Goal: Task Accomplishment & Management: Use online tool/utility

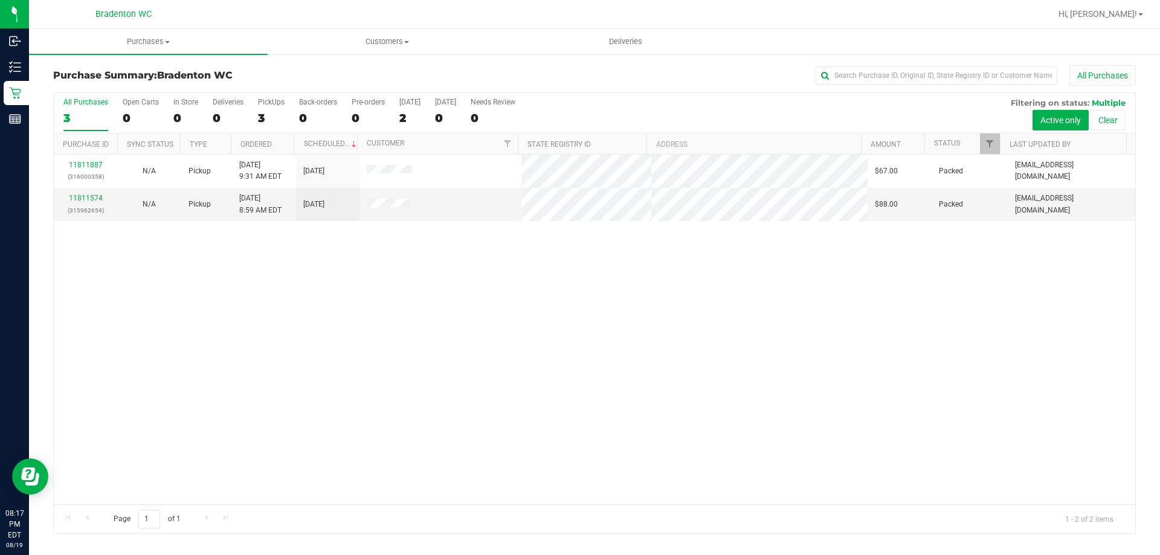
click at [0, 0] on p "Reports" at bounding box center [0, 0] width 0 height 0
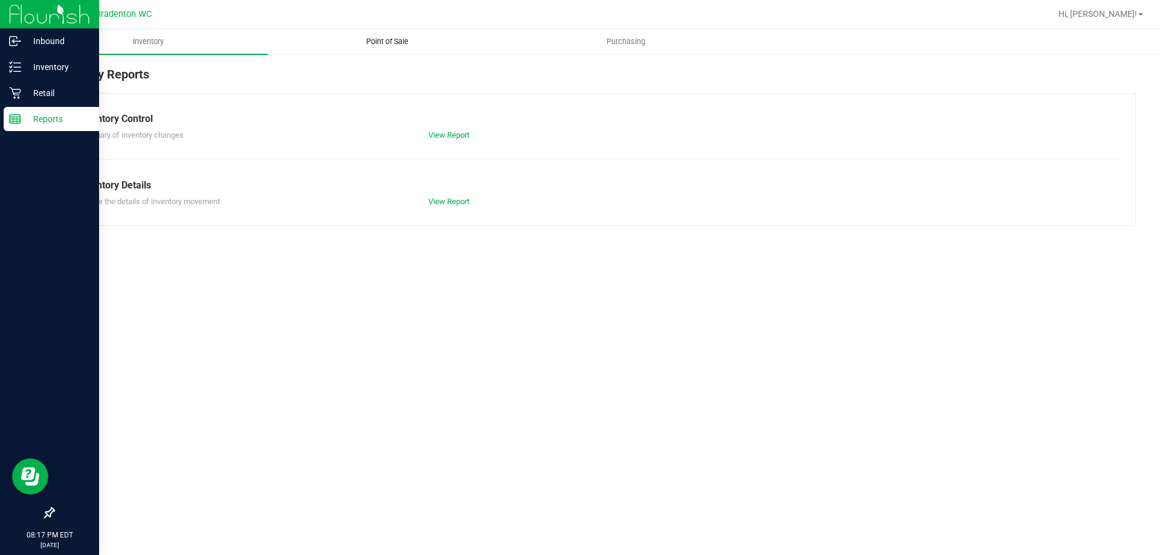
click at [399, 39] on span "Point of Sale" at bounding box center [387, 41] width 75 height 11
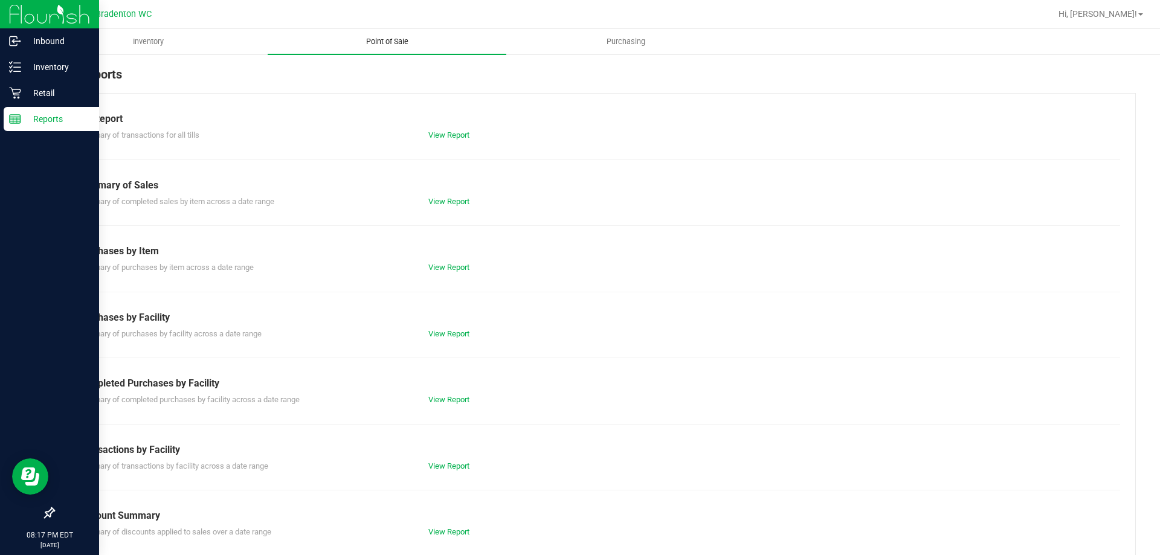
click at [447, 470] on link "View Report" at bounding box center [448, 466] width 41 height 9
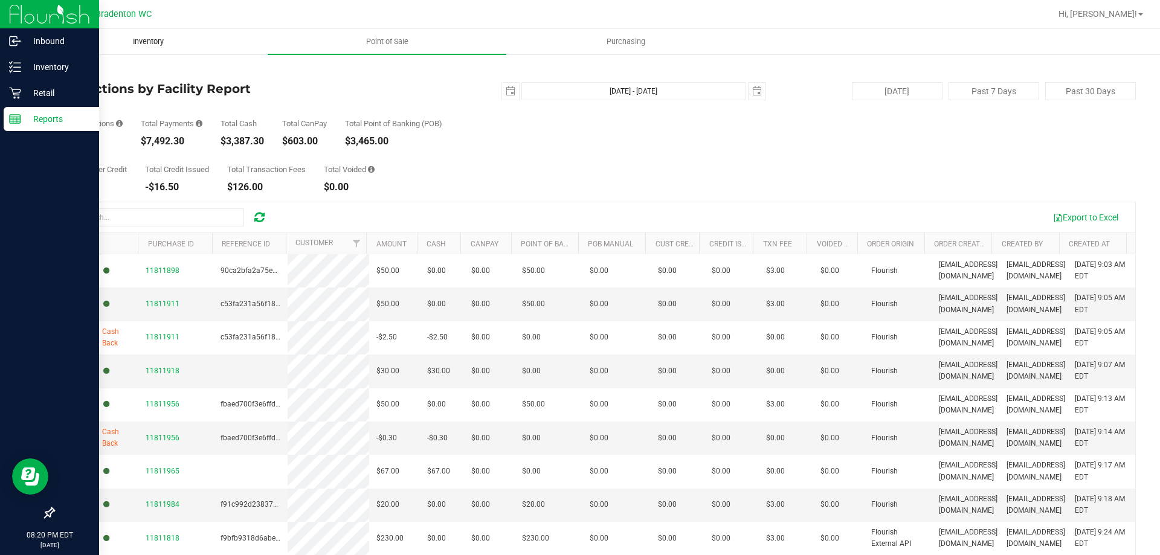
click at [149, 40] on span "Inventory" at bounding box center [148, 41] width 63 height 11
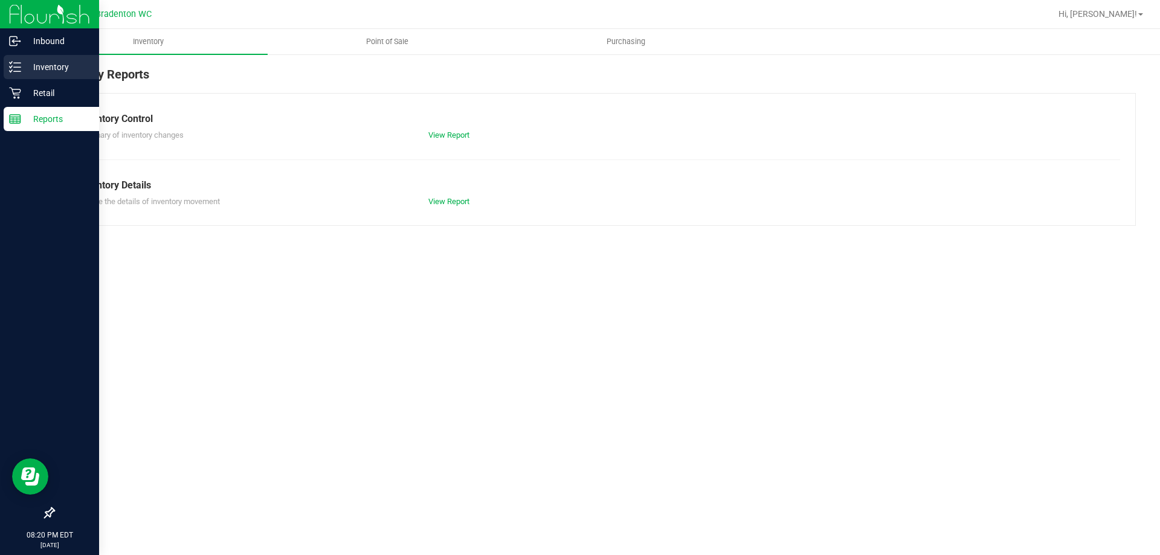
click at [21, 69] on p "Inventory" at bounding box center [57, 67] width 73 height 15
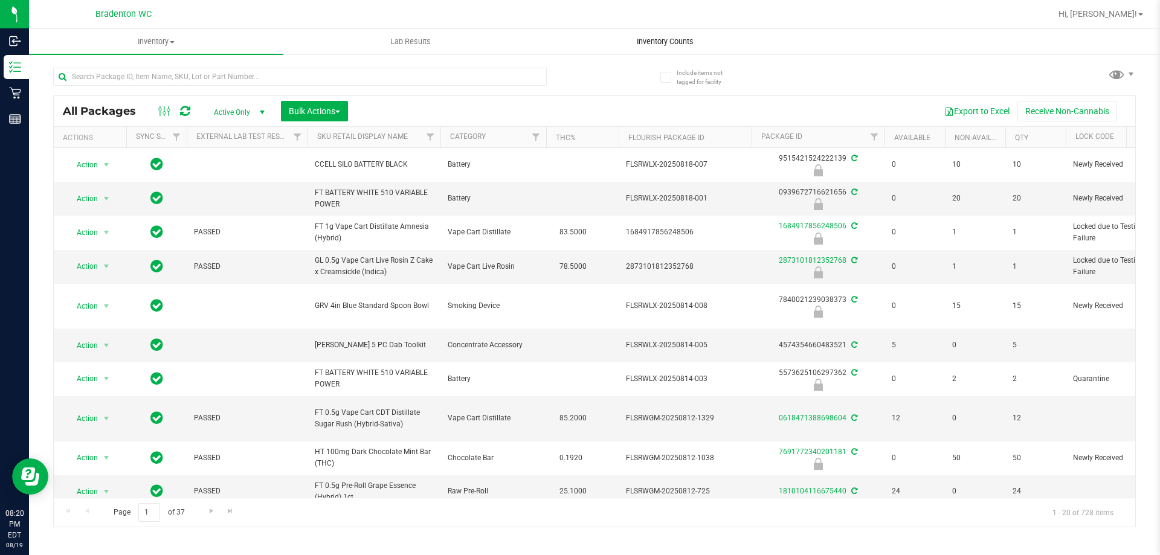
click at [662, 41] on span "Inventory Counts" at bounding box center [665, 41] width 89 height 11
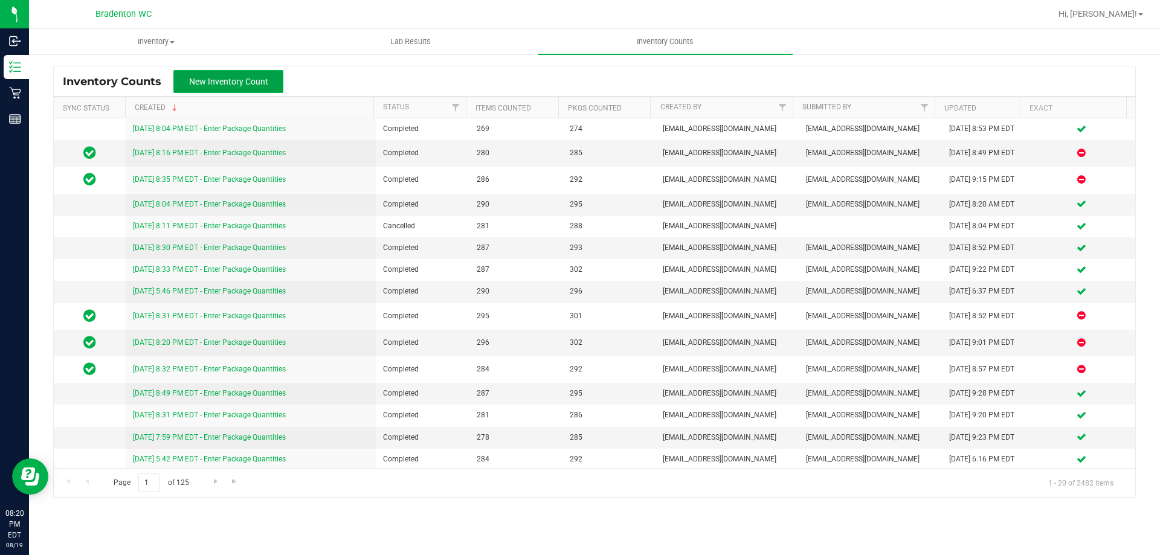
click at [257, 84] on span "New Inventory Count" at bounding box center [228, 82] width 79 height 10
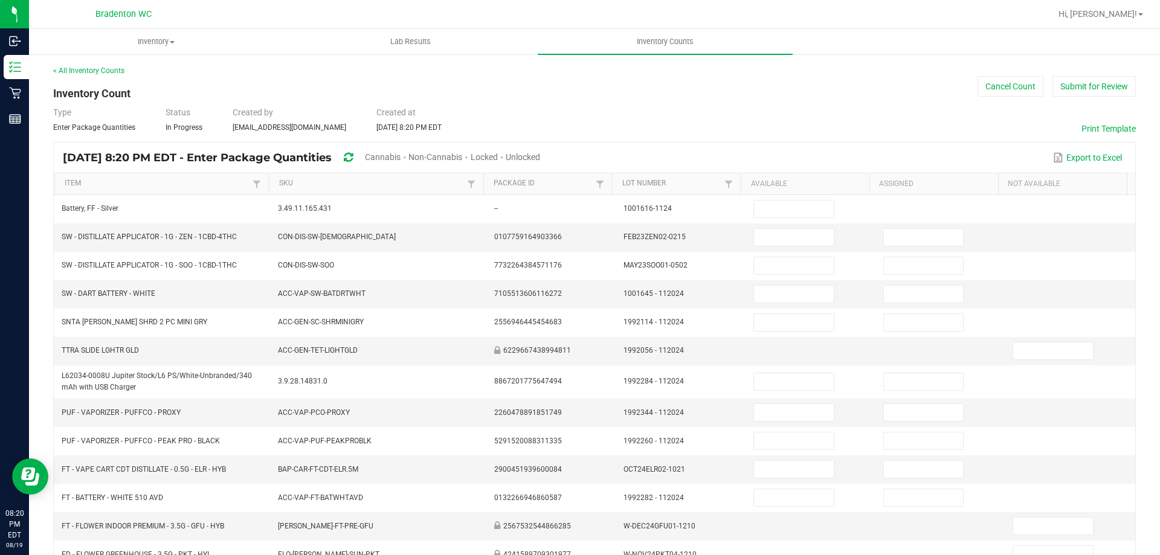
click at [401, 154] on span "Cannabis" at bounding box center [383, 157] width 36 height 10
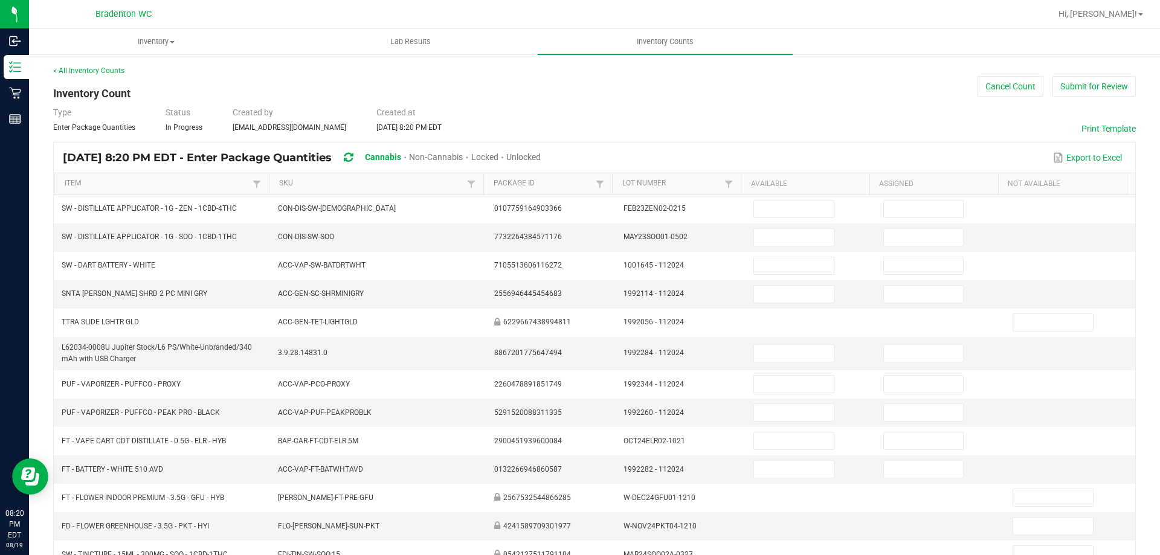
click at [541, 156] on span "Unlocked" at bounding box center [523, 157] width 34 height 10
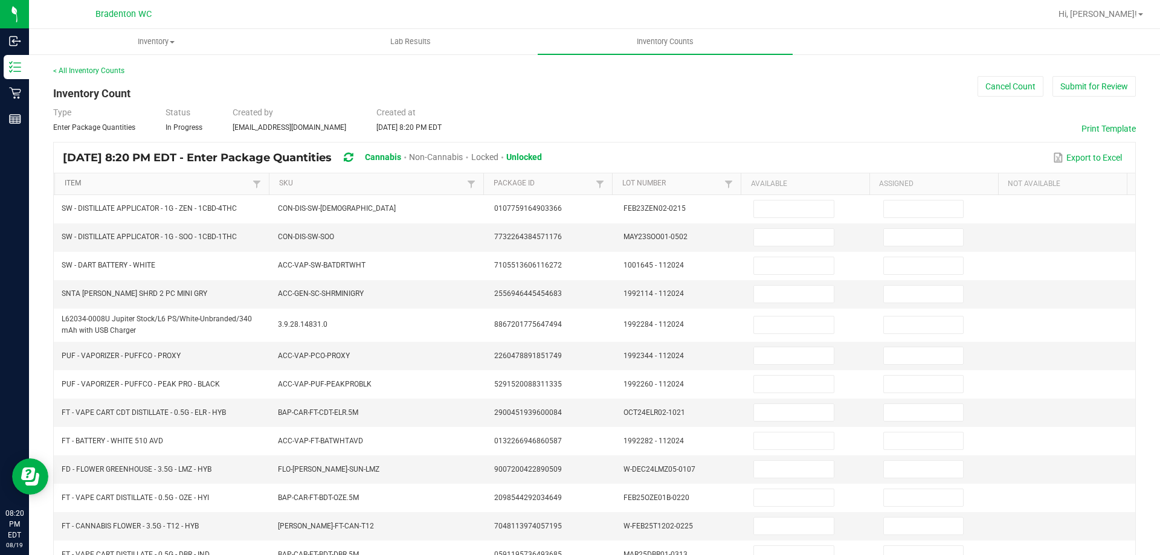
click at [173, 183] on link "Item" at bounding box center [157, 184] width 185 height 10
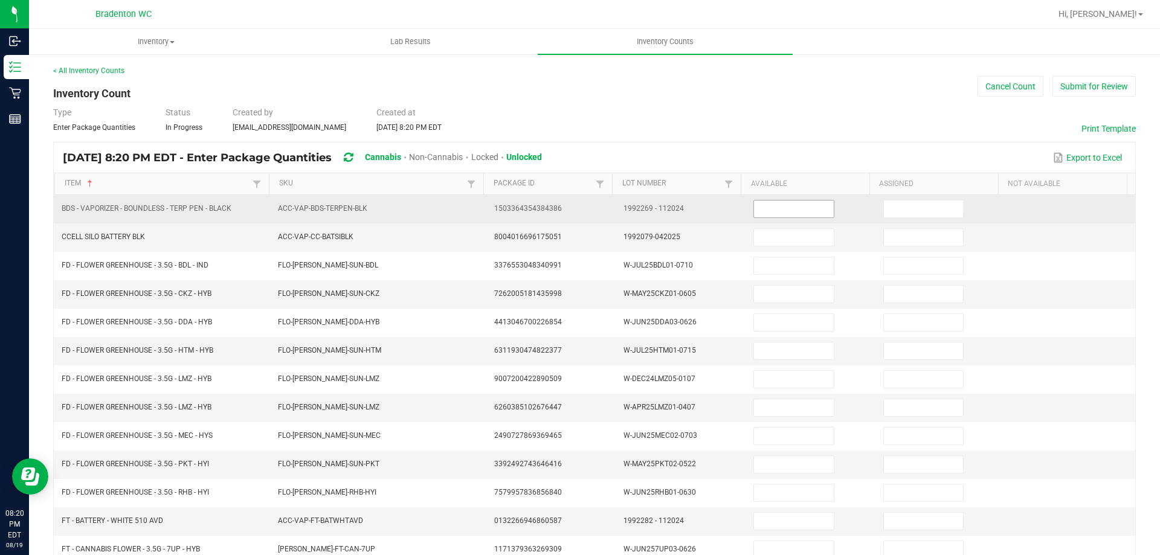
click at [815, 205] on input at bounding box center [793, 209] width 79 height 17
type input "0"
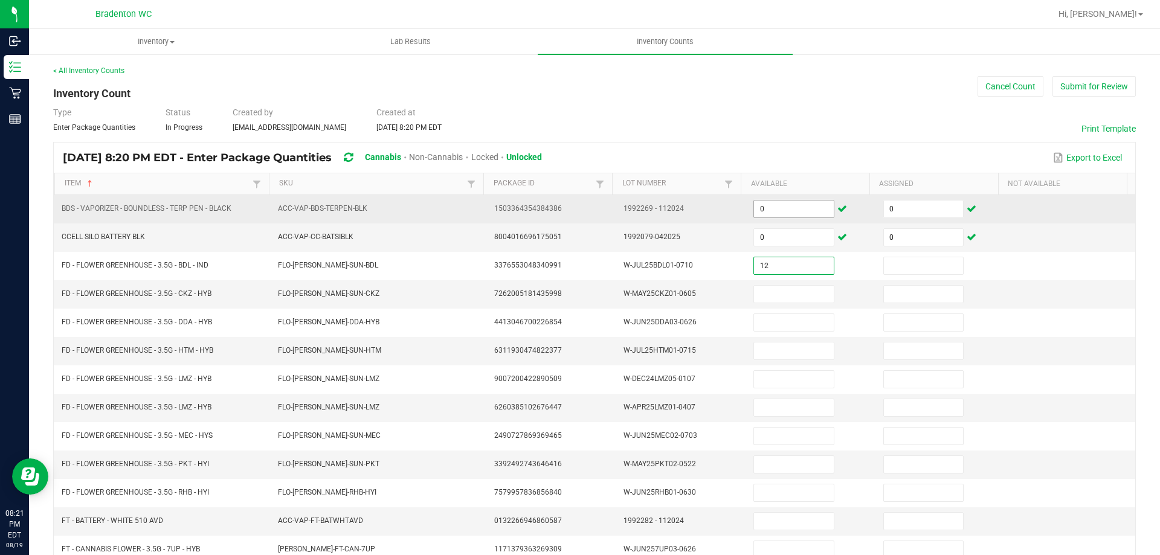
type input "12"
type input "0"
type input "9"
type input "0"
type input "19"
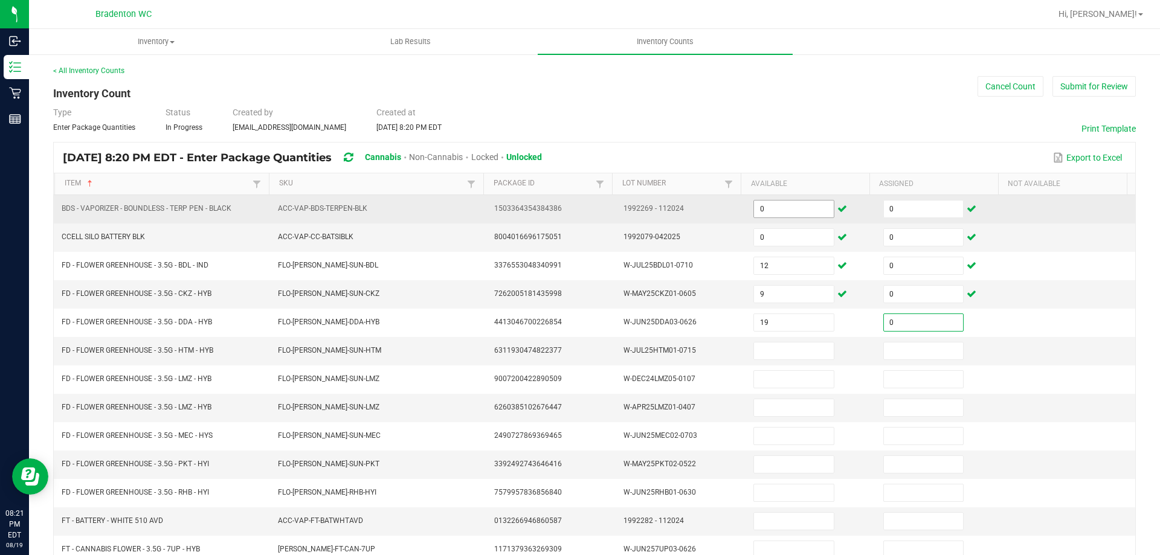
type input "0"
type input "4"
type input "0"
type input "17"
type input "0"
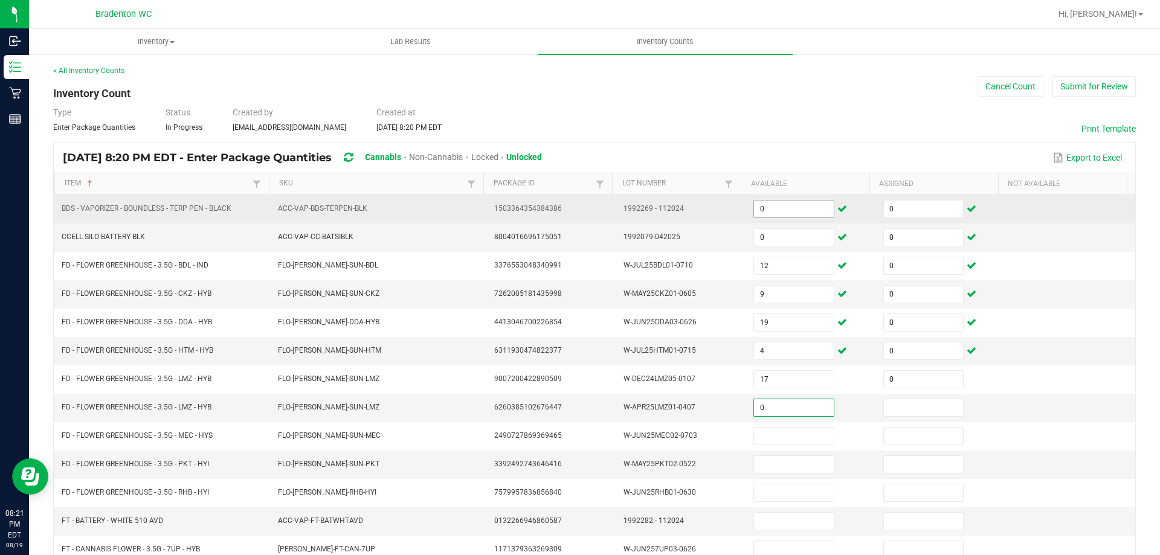
type input "0"
type input "3"
type input "0"
type input "7"
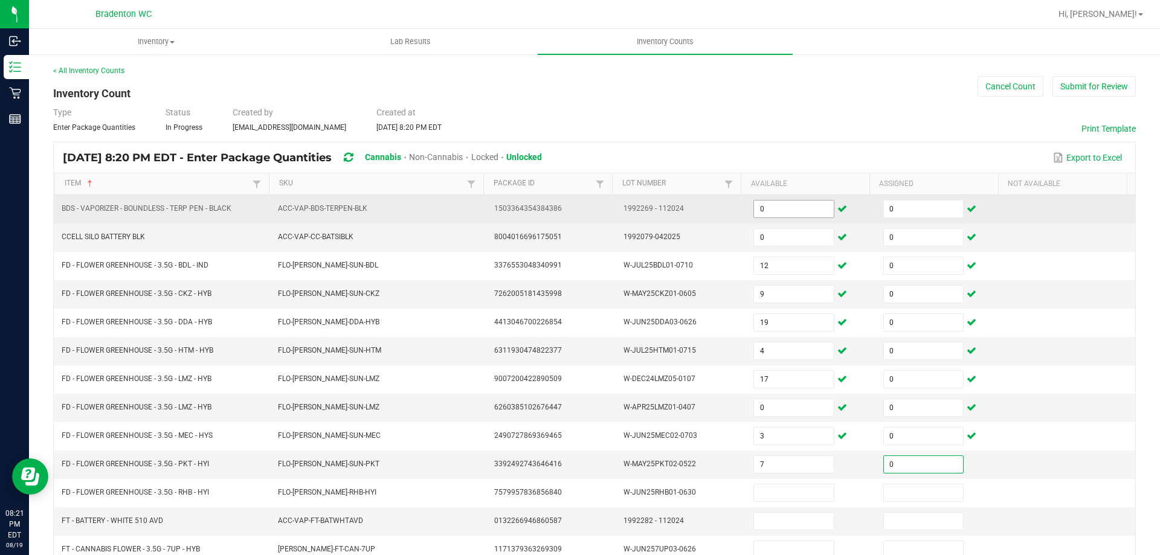
type input "0"
type input "10"
type input "0"
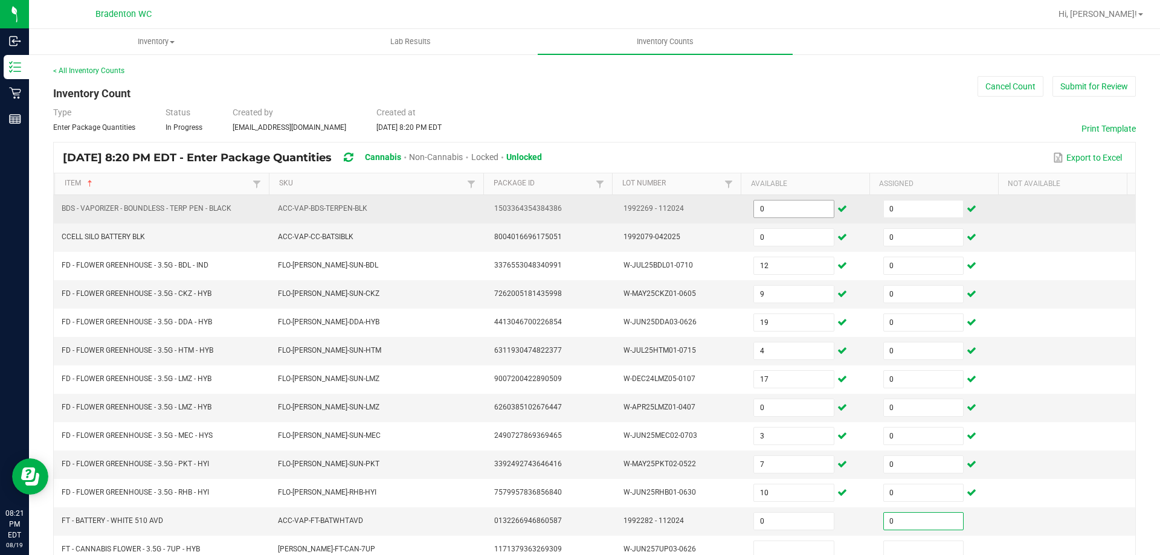
scroll to position [3, 0]
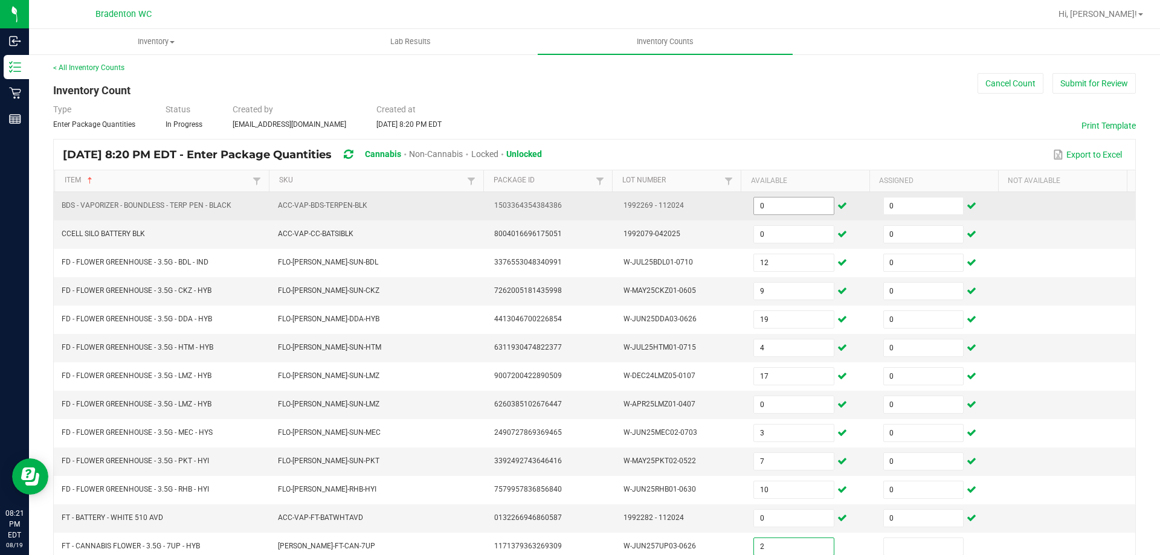
type input "2"
type input "0"
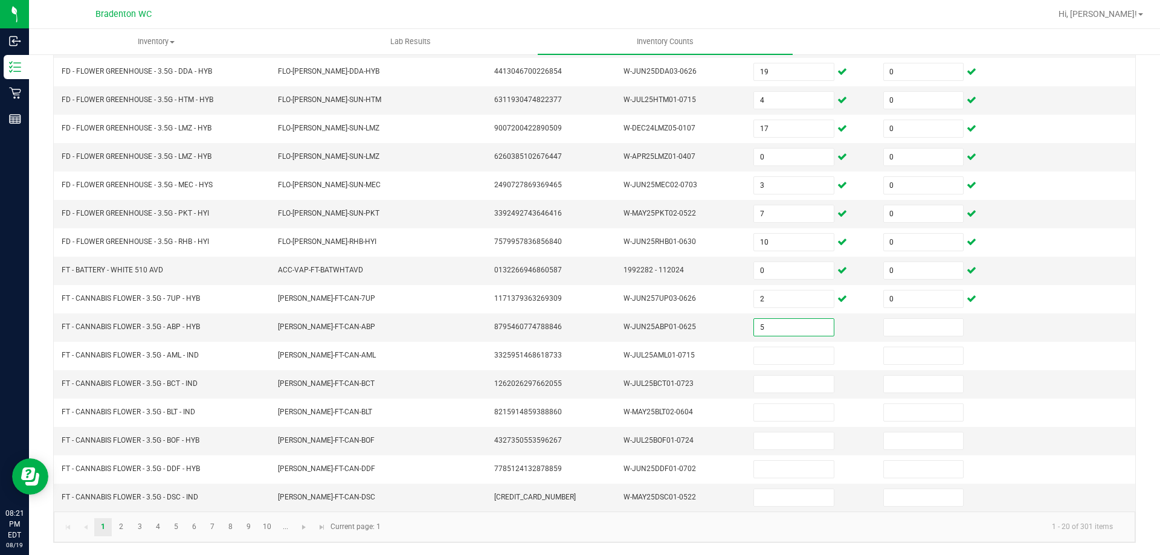
type input "5"
type input "0"
type input "2"
type input "0"
type input "20"
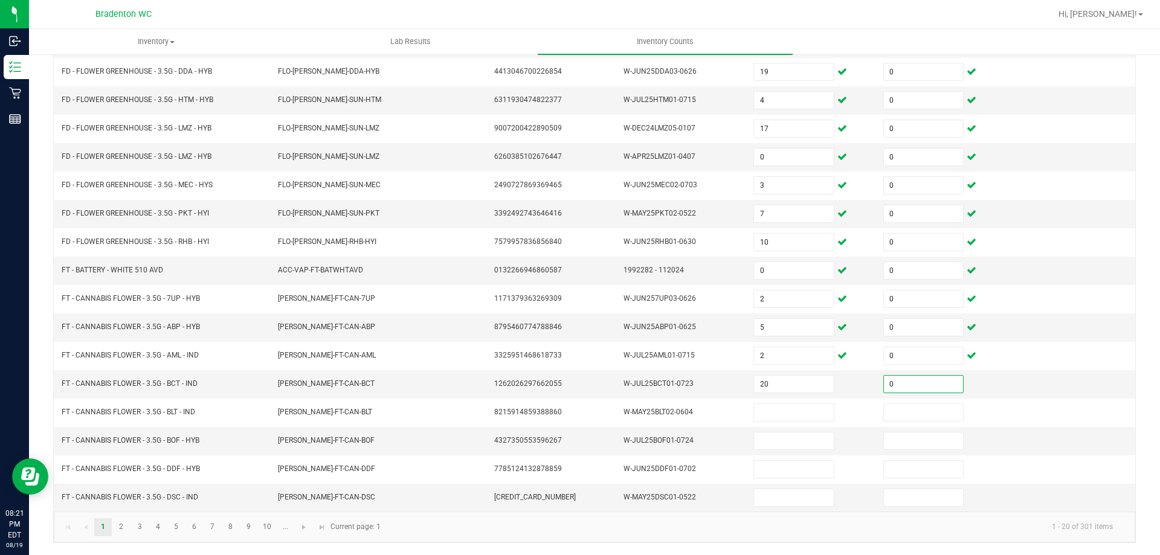
type input "0"
type input "3"
type input "0"
type input "4"
type input "0"
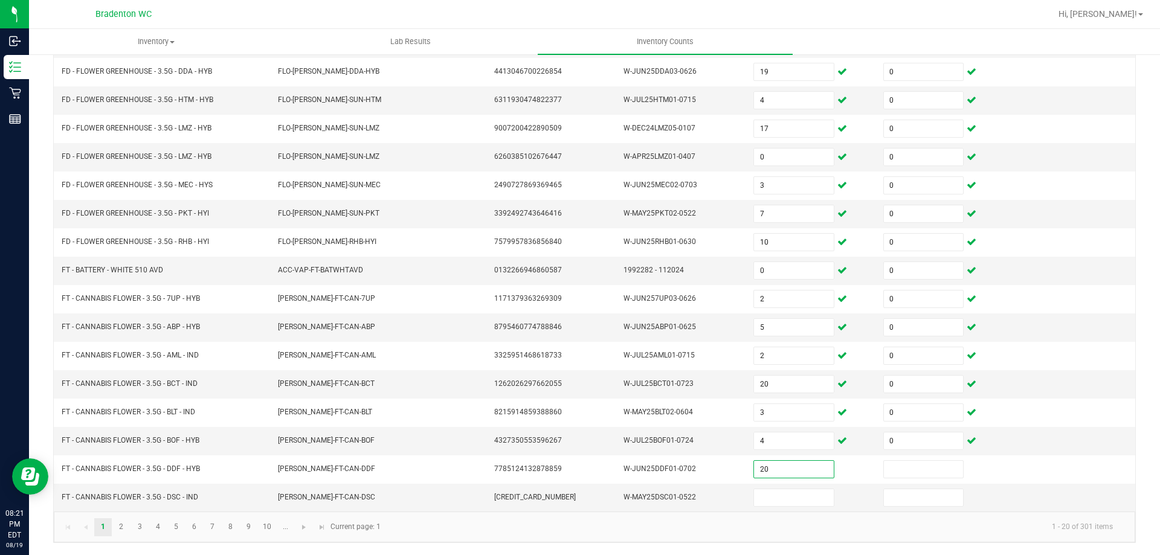
type input "20"
type input "0"
type input "19"
type input "0"
click at [123, 531] on link "2" at bounding box center [121, 528] width 18 height 18
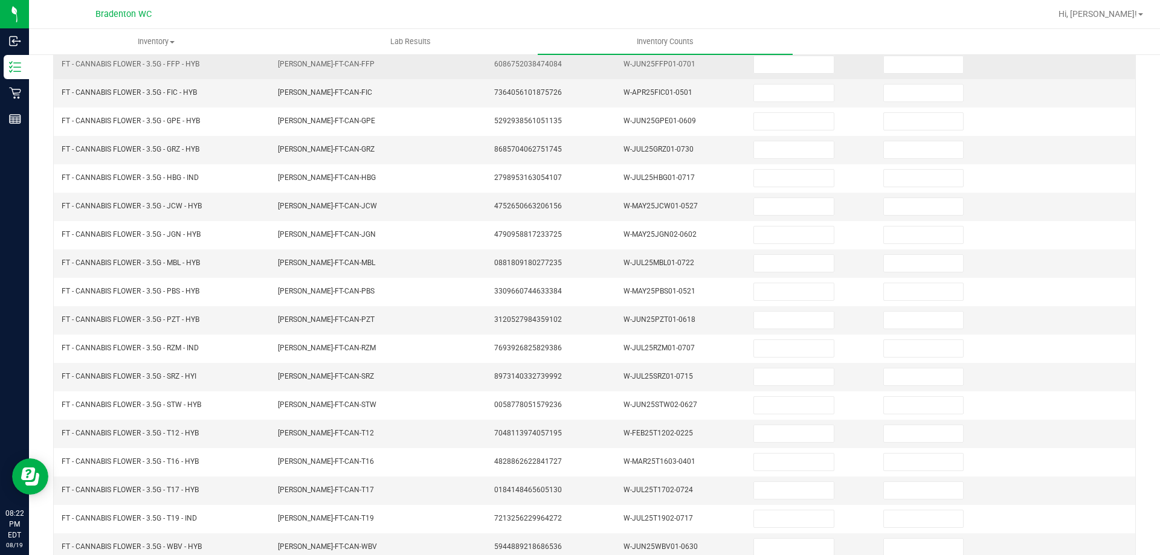
scroll to position [9, 0]
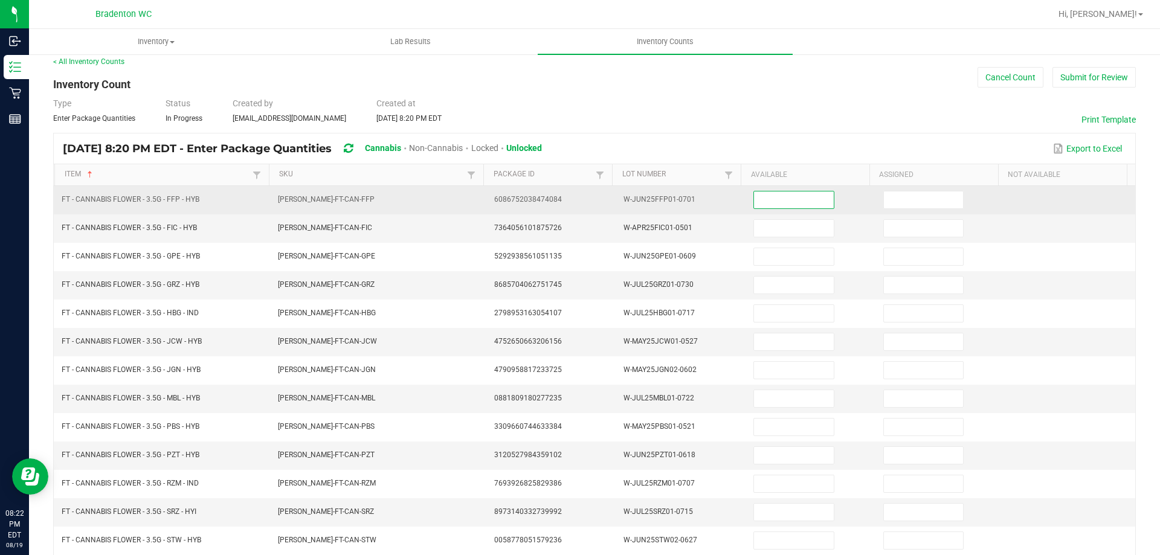
click at [804, 201] on input at bounding box center [793, 200] width 79 height 17
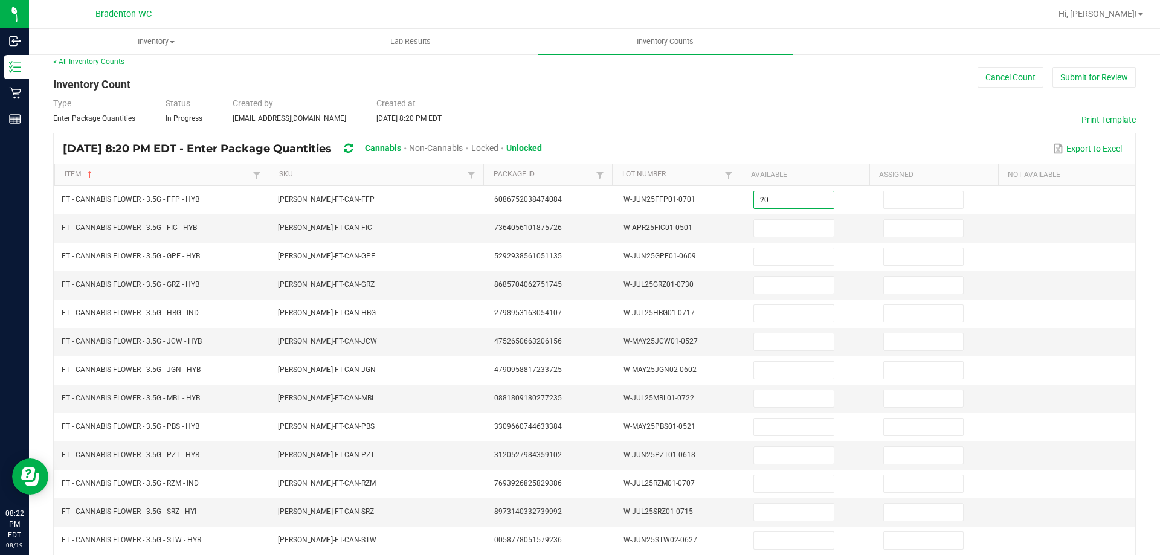
type input "20"
type input "0"
type input "13"
type input "0"
type input "14"
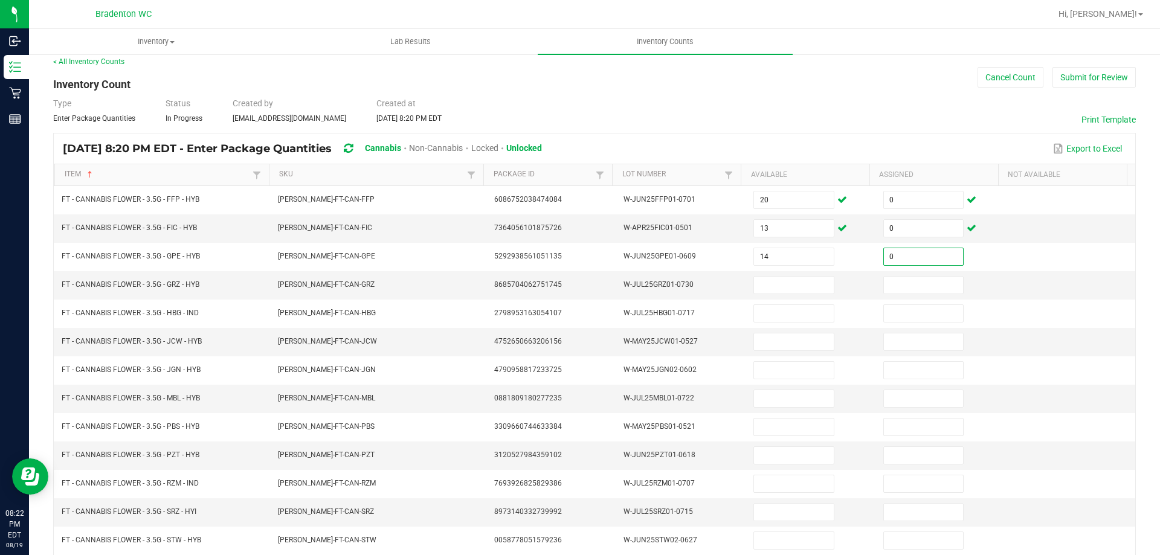
type input "0"
type input "20"
type input "0"
type input "11"
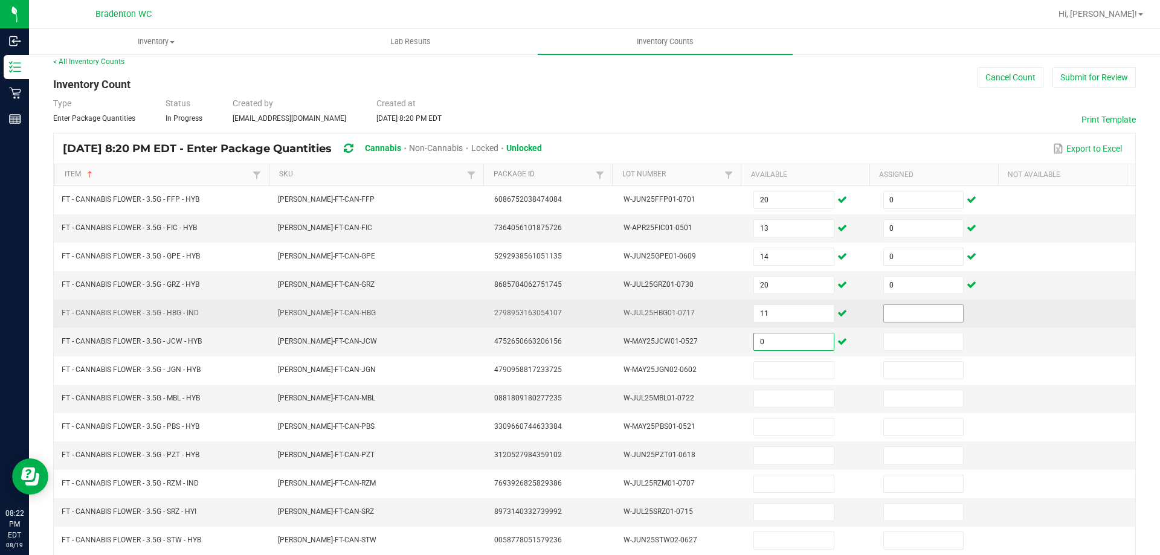
type input "0"
click at [907, 322] on input at bounding box center [923, 313] width 79 height 17
type input "0"
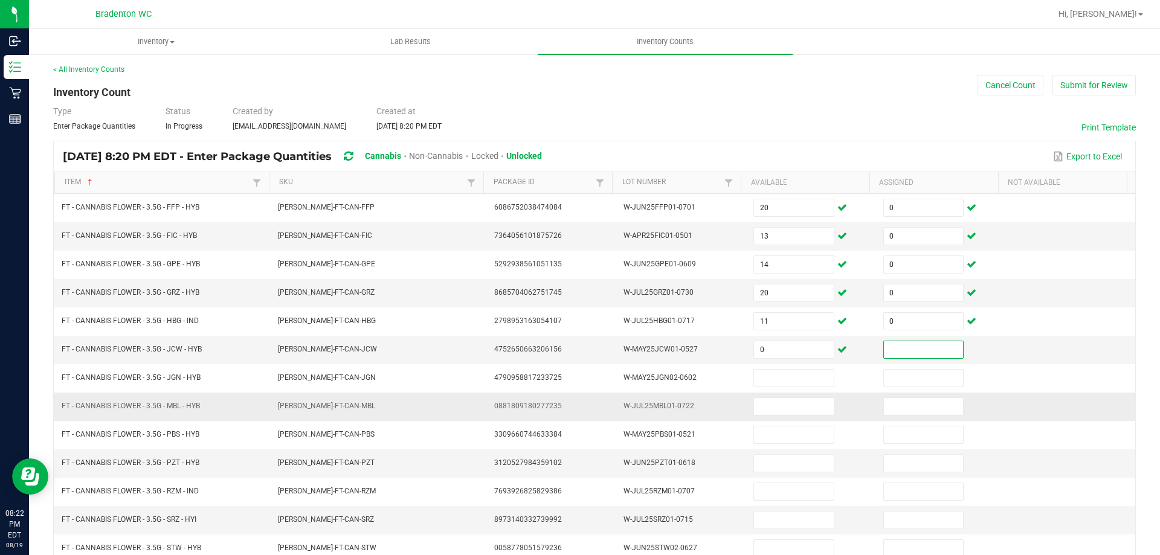
scroll to position [0, 0]
click at [770, 357] on input "0" at bounding box center [793, 351] width 79 height 17
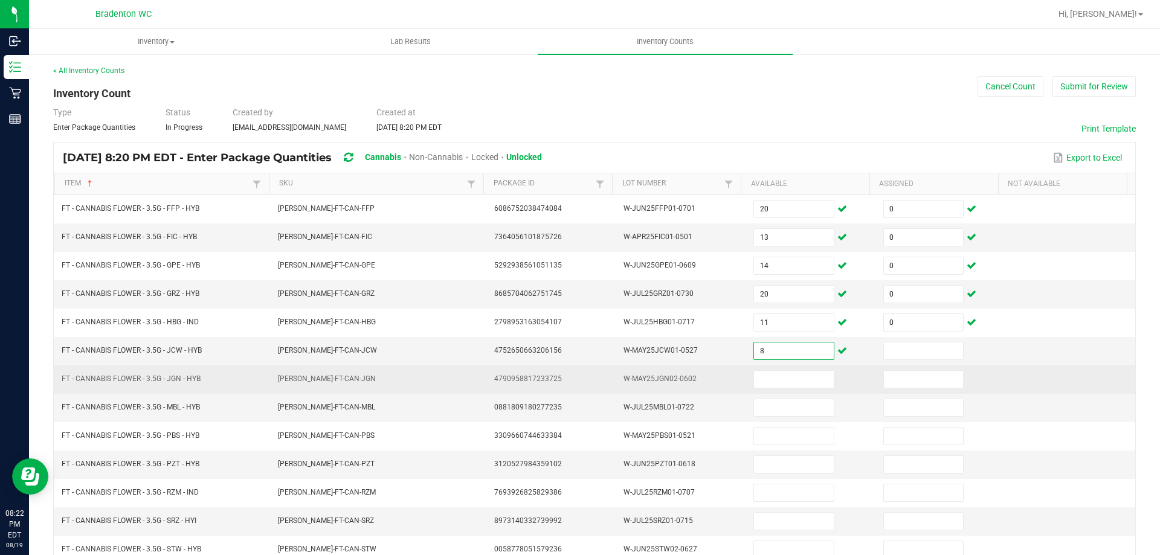
type input "8"
type input "0"
type input "7"
type input "0"
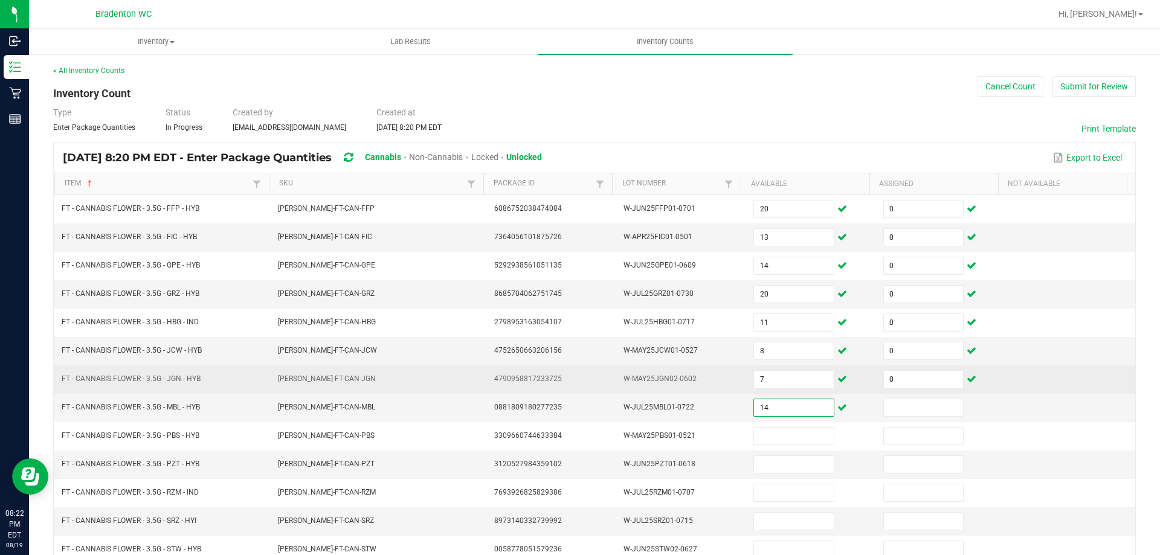
type input "14"
type input "0"
type input "19"
type input "0"
type input "13"
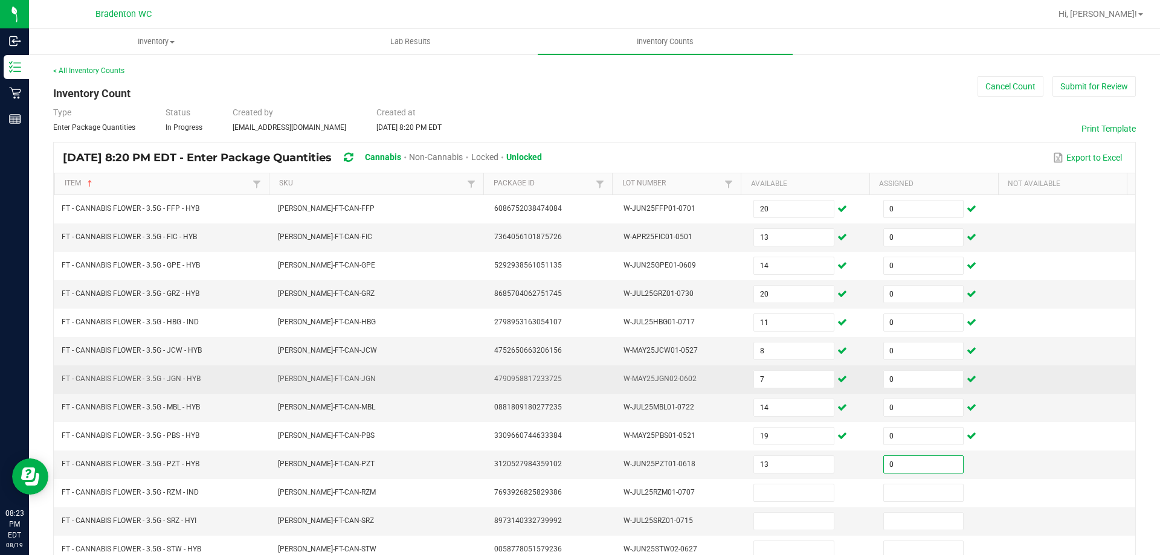
type input "0"
type input "9"
type input "0"
type input "4"
type input "0"
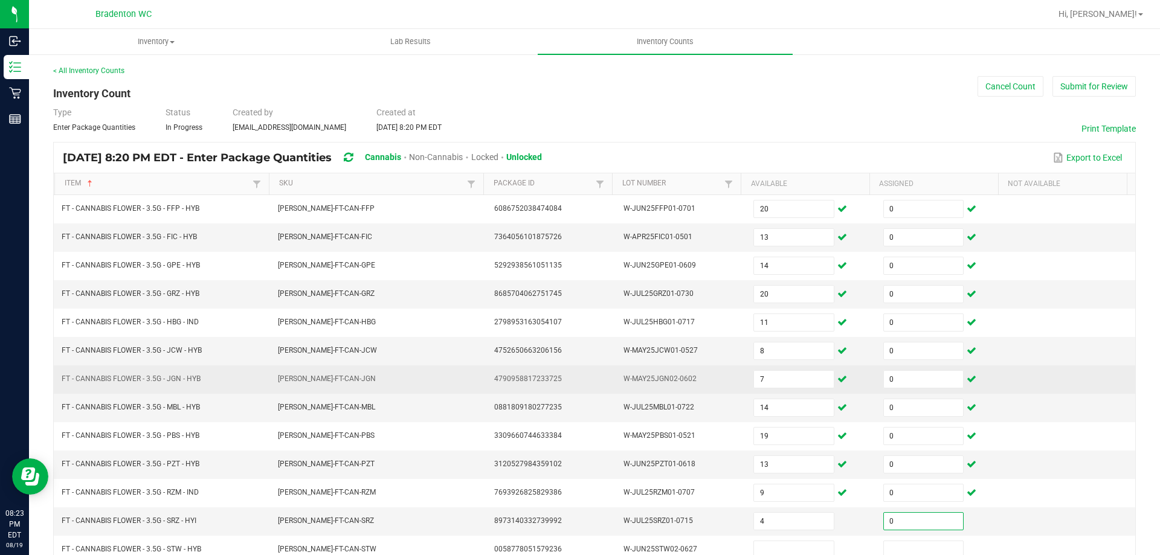
scroll to position [3, 0]
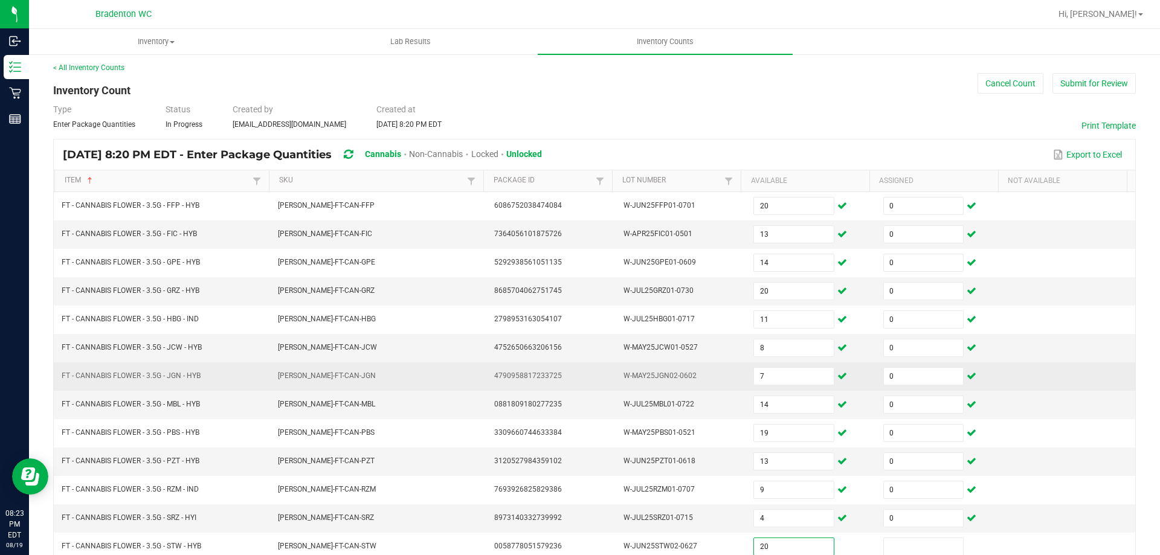
type input "20"
type input "0"
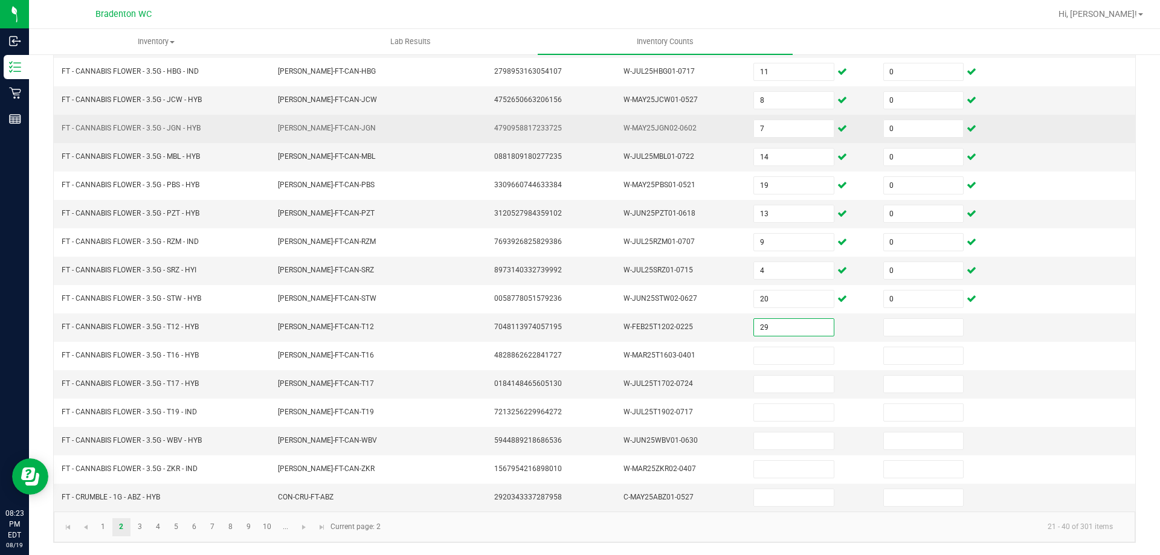
type input "29"
type input "0"
type input "12"
type input "0"
type input "20"
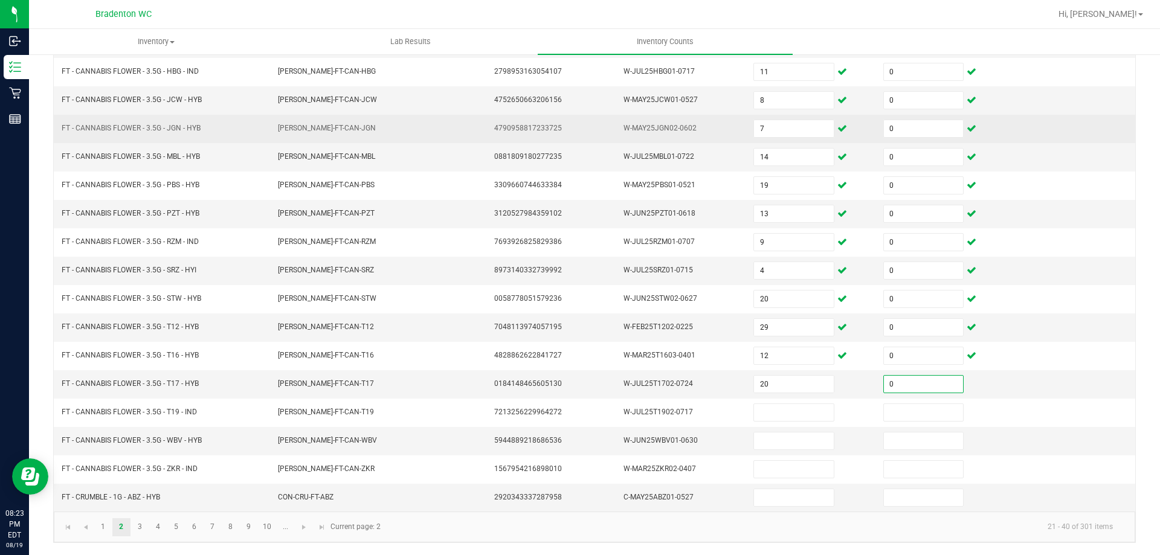
type input "0"
type input "11"
type input "0"
type input "14"
type input "0"
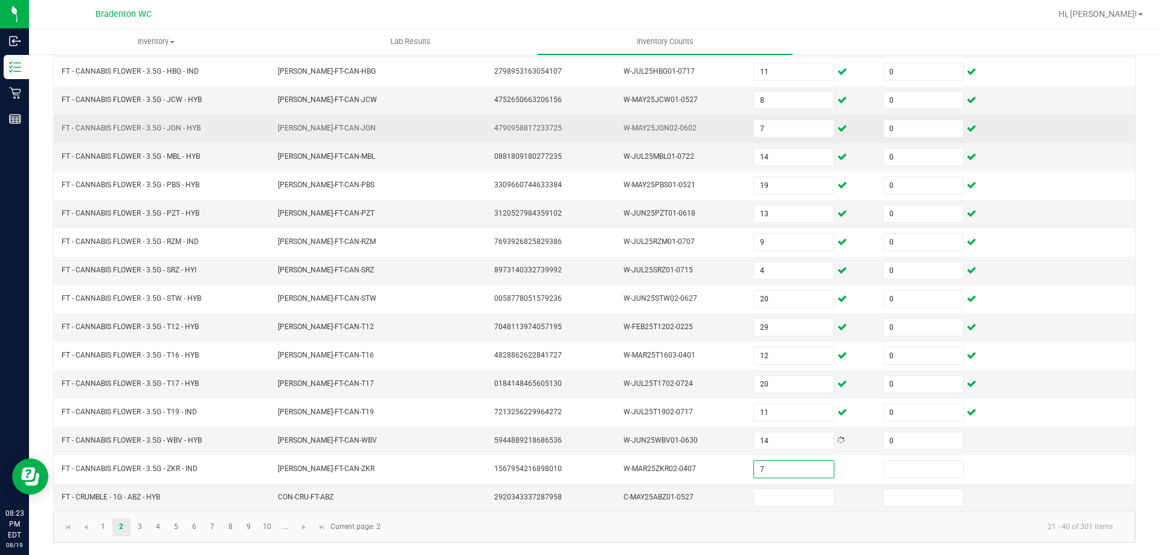
type input "7"
type input "0"
type input "3"
type input "0"
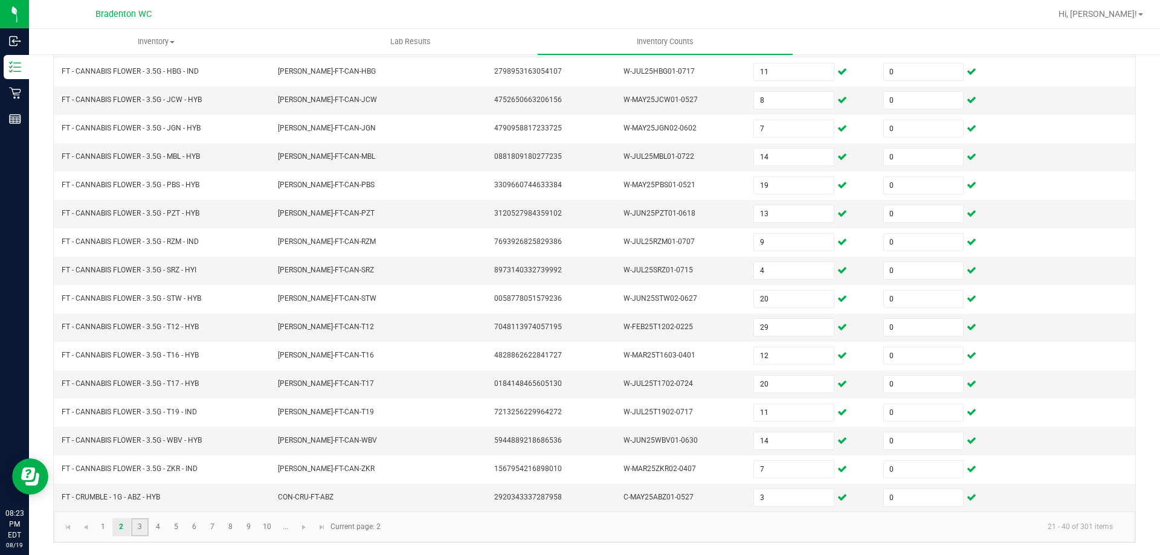
click at [131, 528] on link "3" at bounding box center [140, 528] width 18 height 18
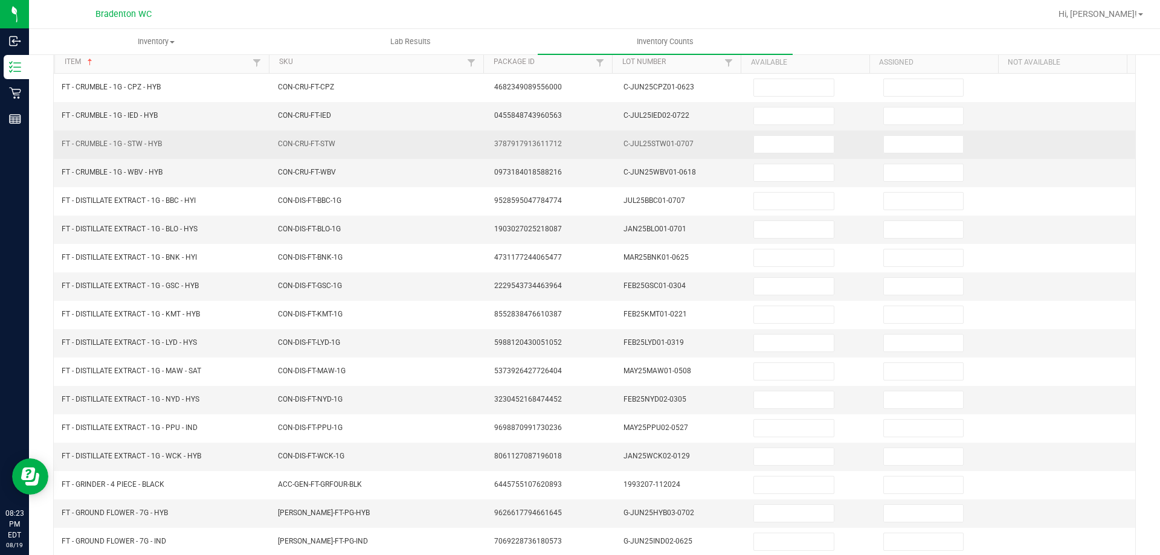
scroll to position [0, 0]
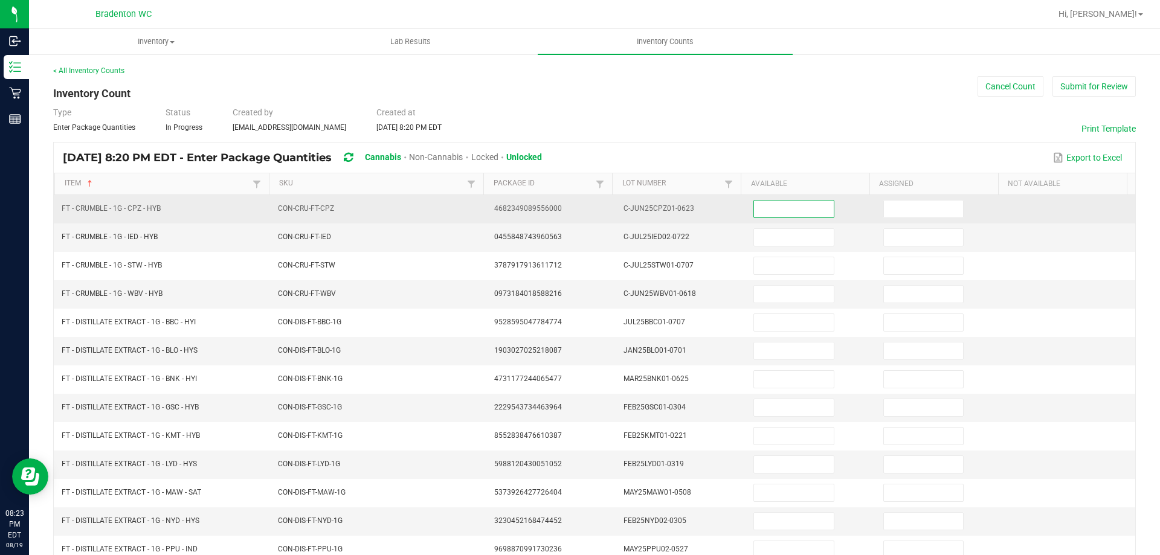
click at [758, 212] on input at bounding box center [793, 209] width 79 height 17
type input "5"
type input "0"
type input "7"
type input "0"
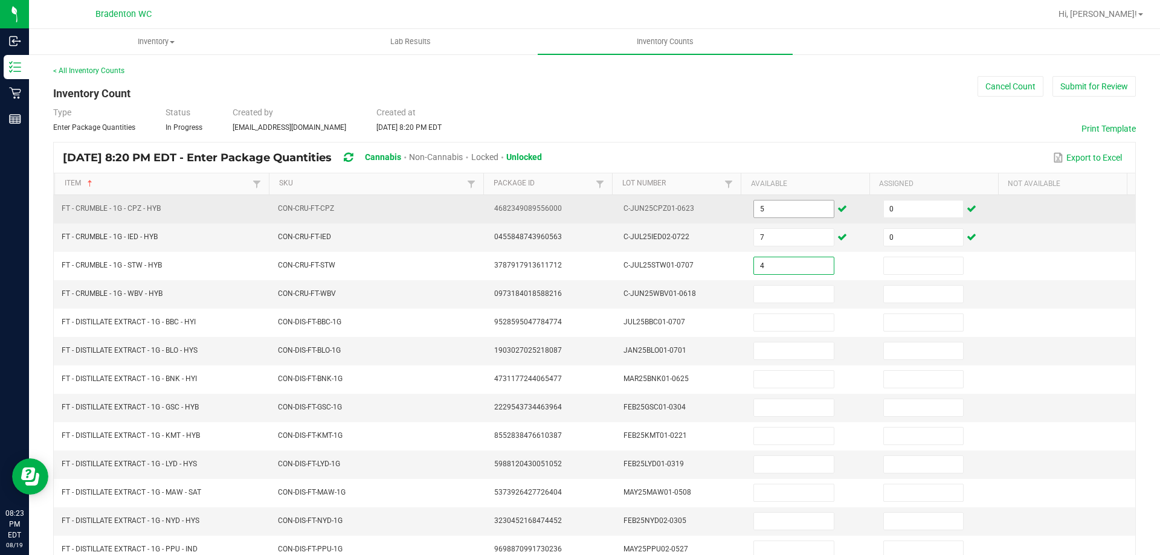
type input "4"
type input "0"
type input "6"
type input "0"
type input "8"
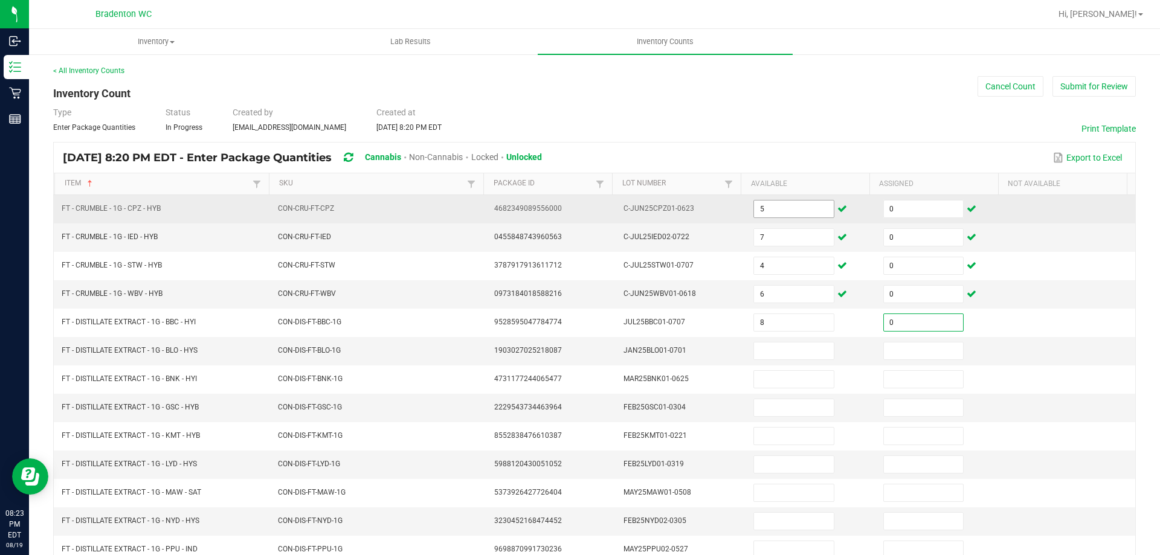
type input "0"
type input "10"
type input "0"
type input "8"
type input "0"
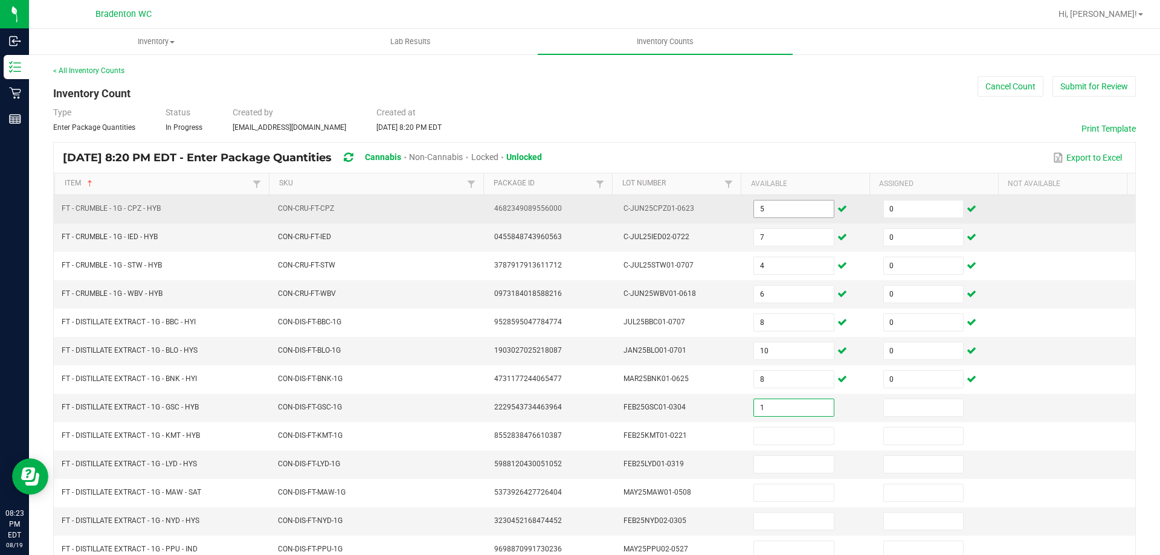
type input "1"
type input "0"
type input "7"
type input "0"
type input "8"
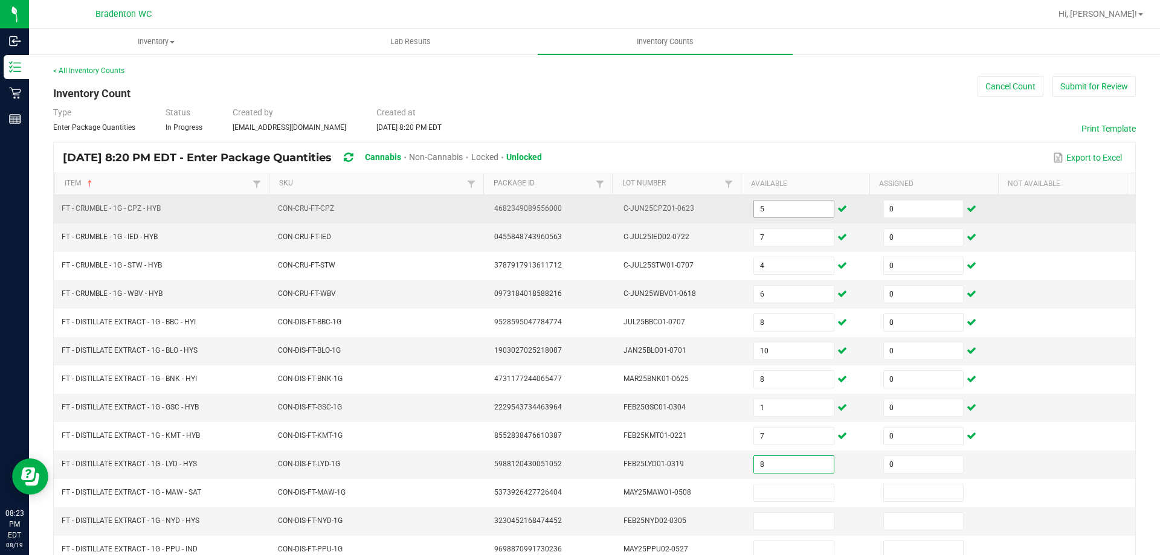
type input "0"
type input "12"
type input "0"
type input "1"
type input "0"
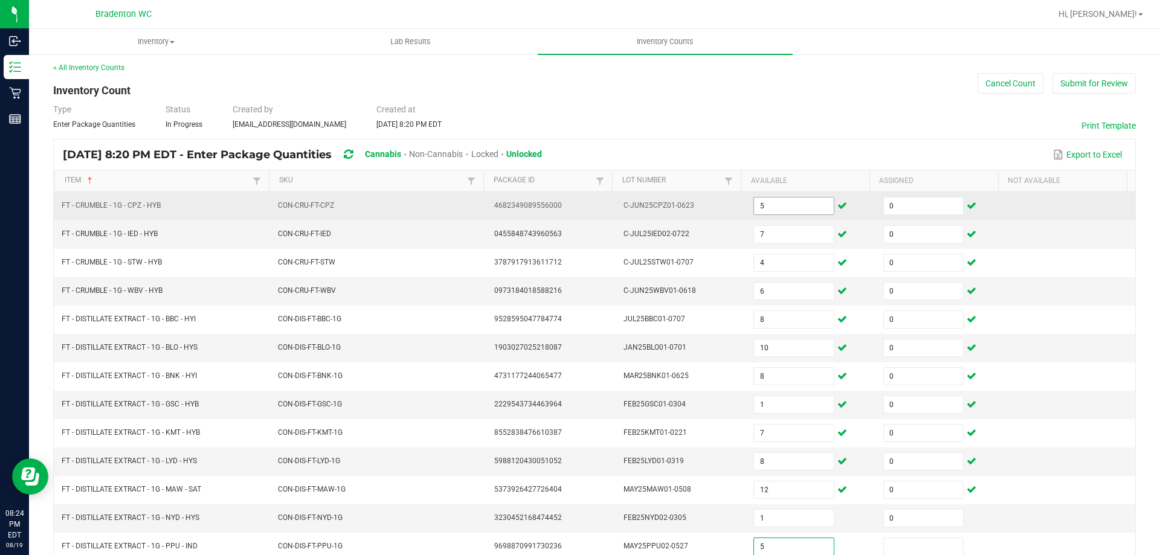
type input "5"
type input "0"
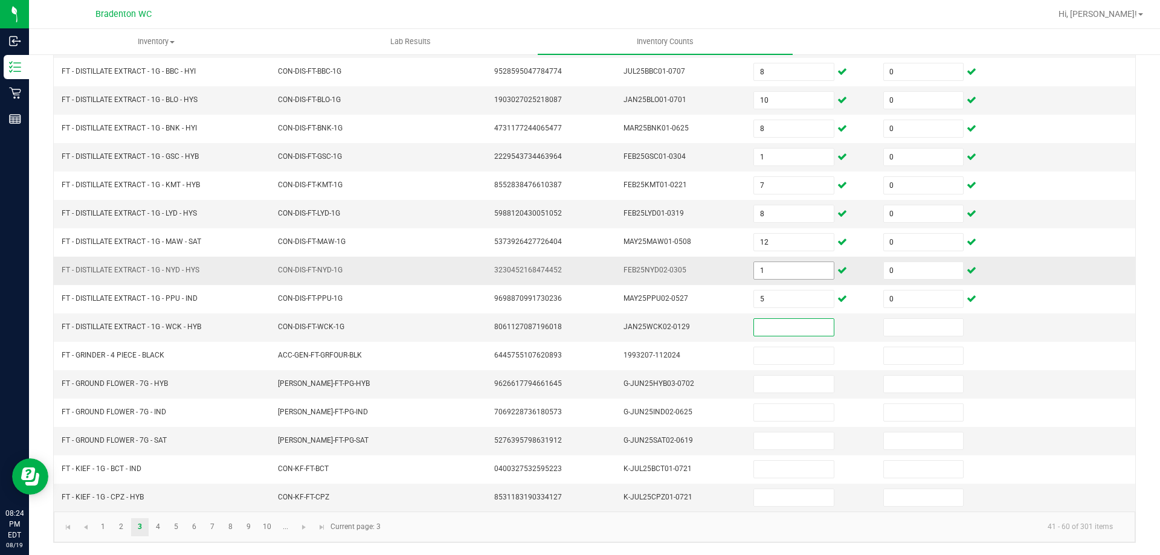
click at [759, 274] on input "1" at bounding box center [793, 270] width 79 height 17
type input "10"
type input "1"
type input "0"
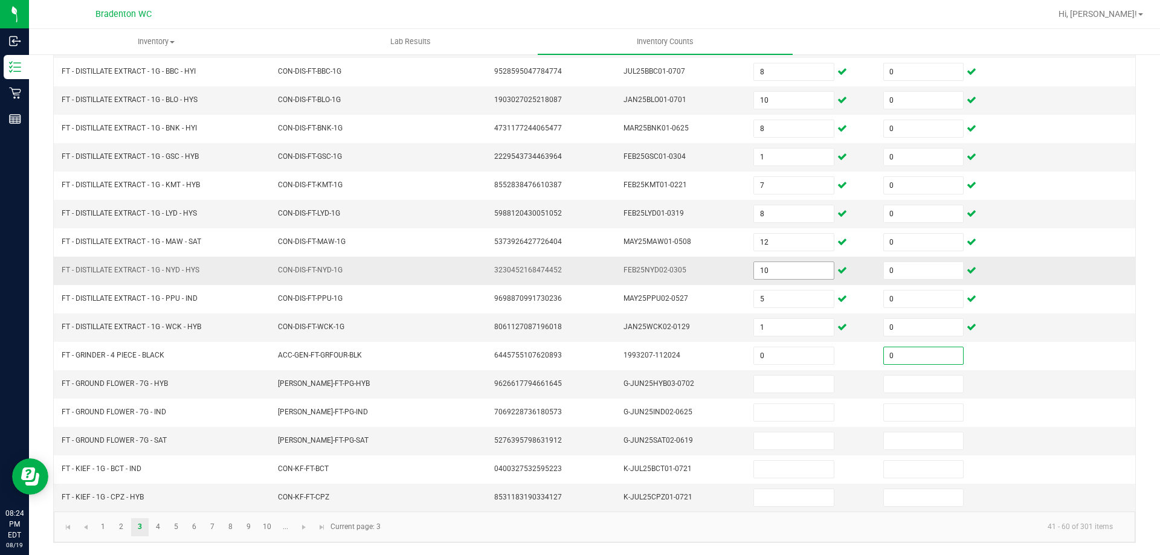
type input "0"
type input "10"
type input "0"
type input "7"
type input "0"
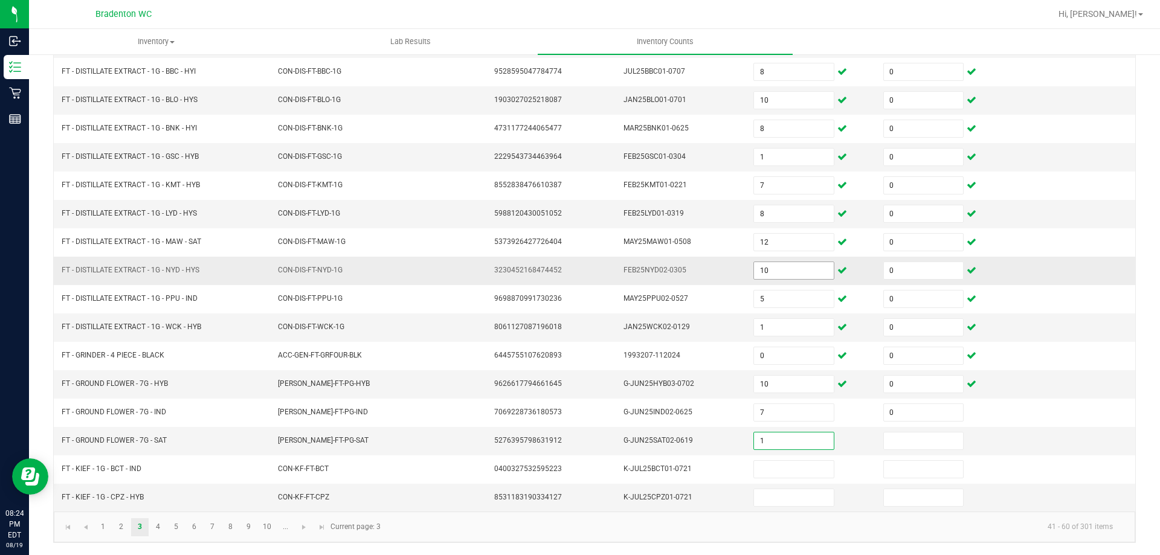
type input "1"
type input "0"
click at [157, 531] on link "4" at bounding box center [158, 528] width 18 height 18
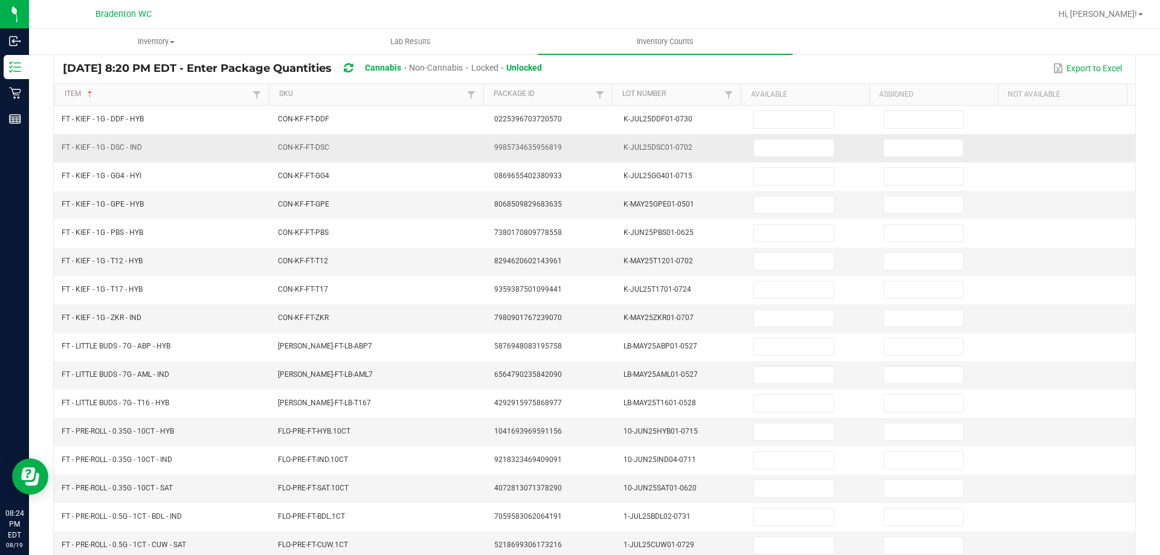
scroll to position [0, 0]
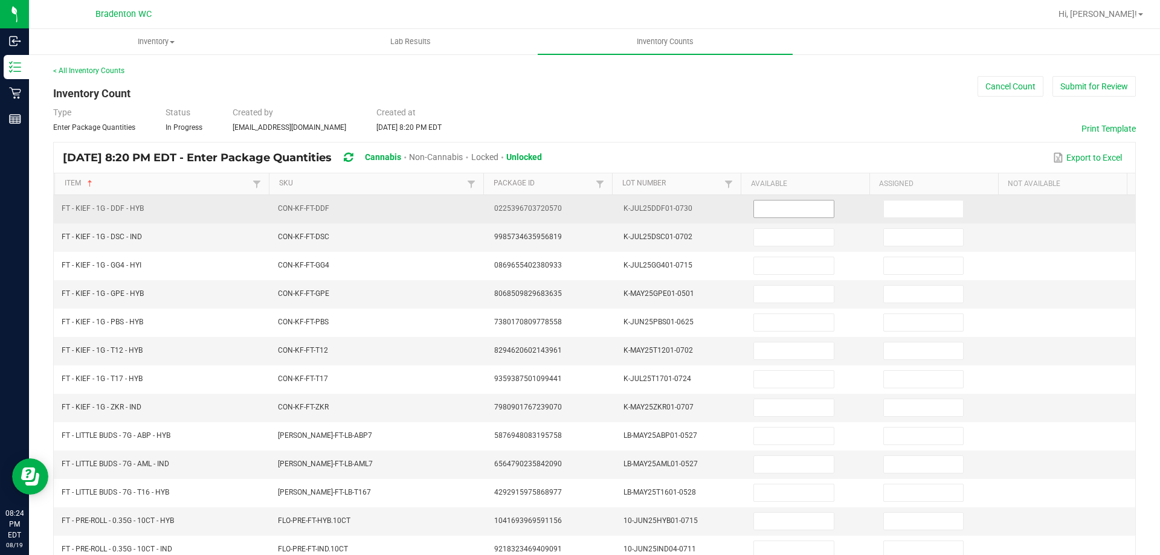
click at [777, 213] on input at bounding box center [793, 209] width 79 height 17
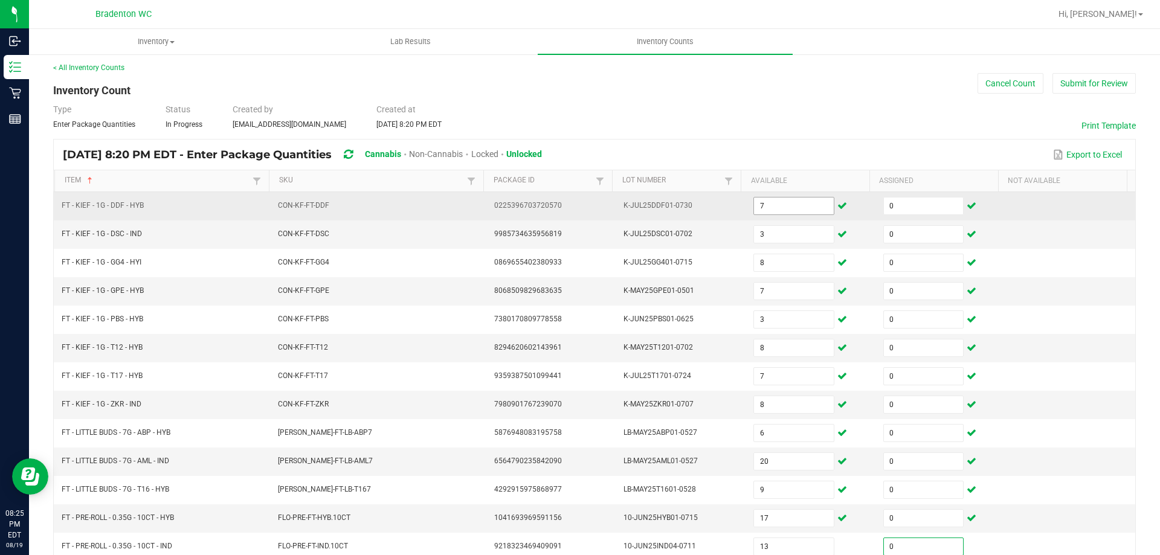
scroll to position [251, 0]
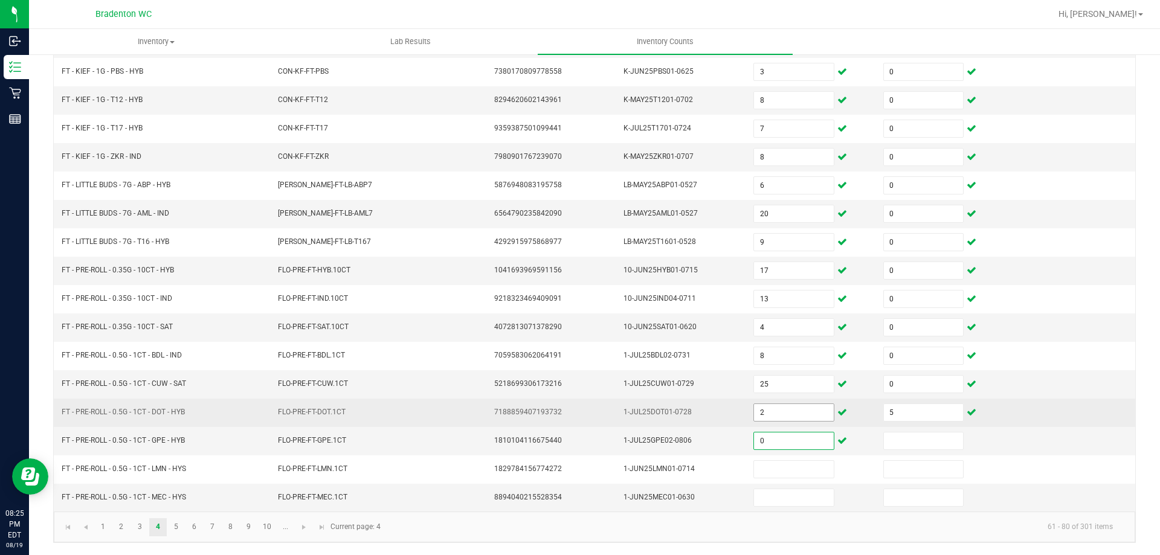
click at [803, 416] on input "2" at bounding box center [793, 412] width 79 height 17
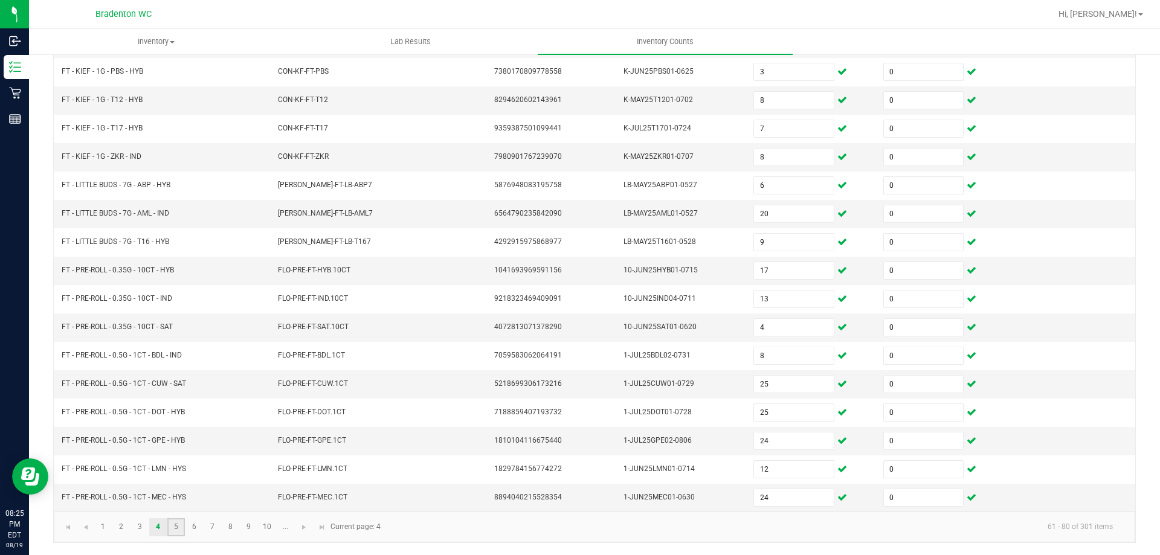
click at [176, 526] on link "5" at bounding box center [176, 528] width 18 height 18
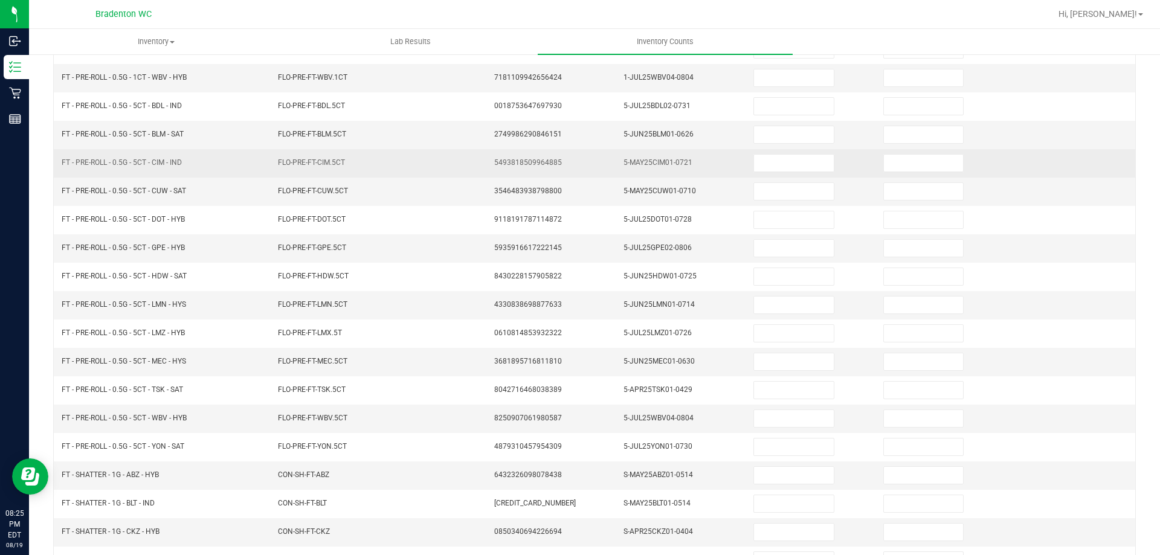
scroll to position [0, 0]
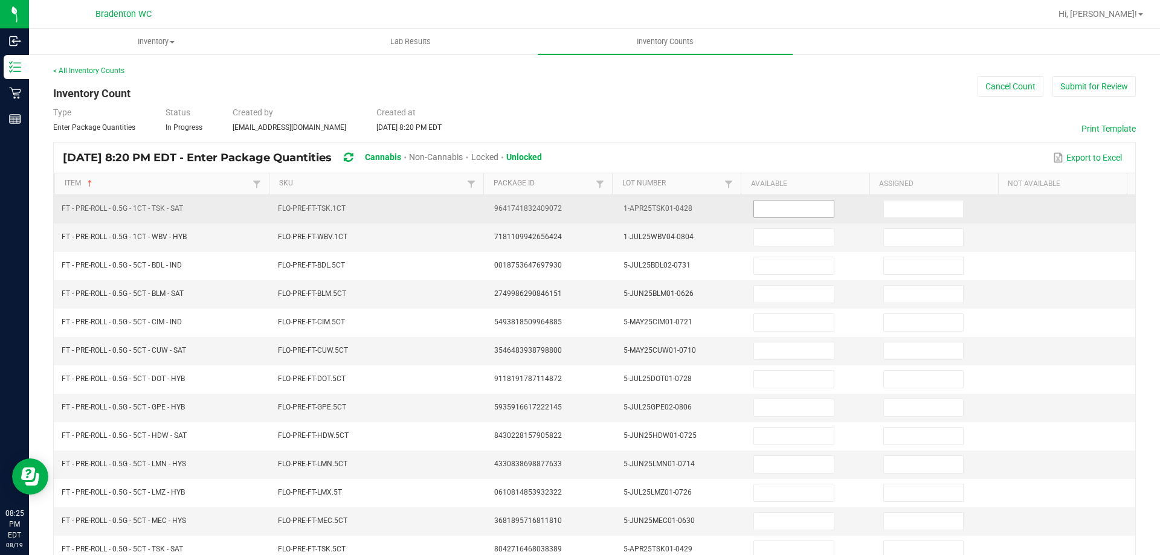
click at [754, 208] on input at bounding box center [793, 209] width 79 height 17
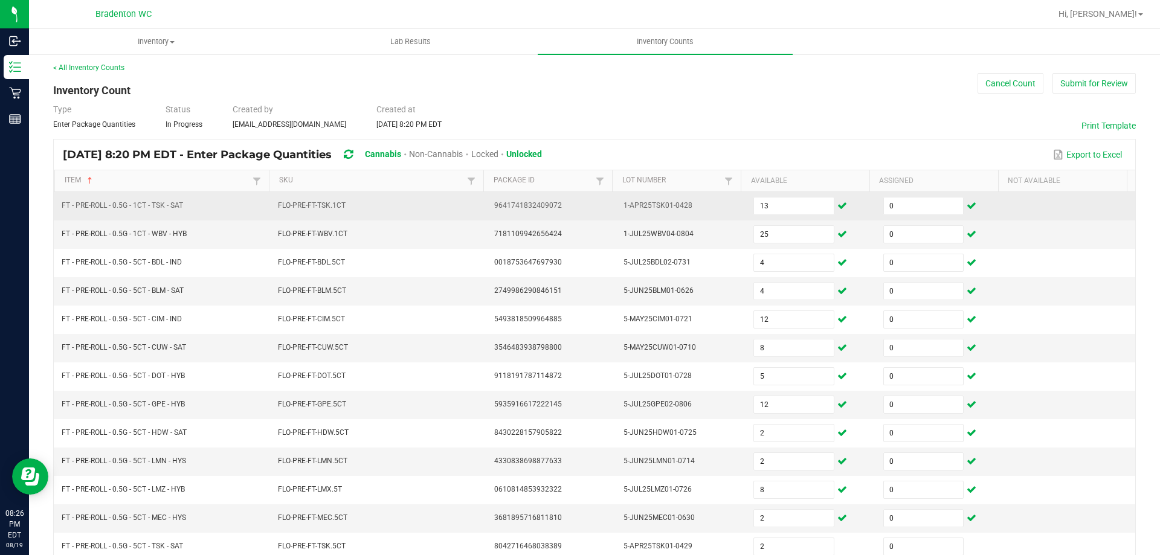
scroll to position [251, 0]
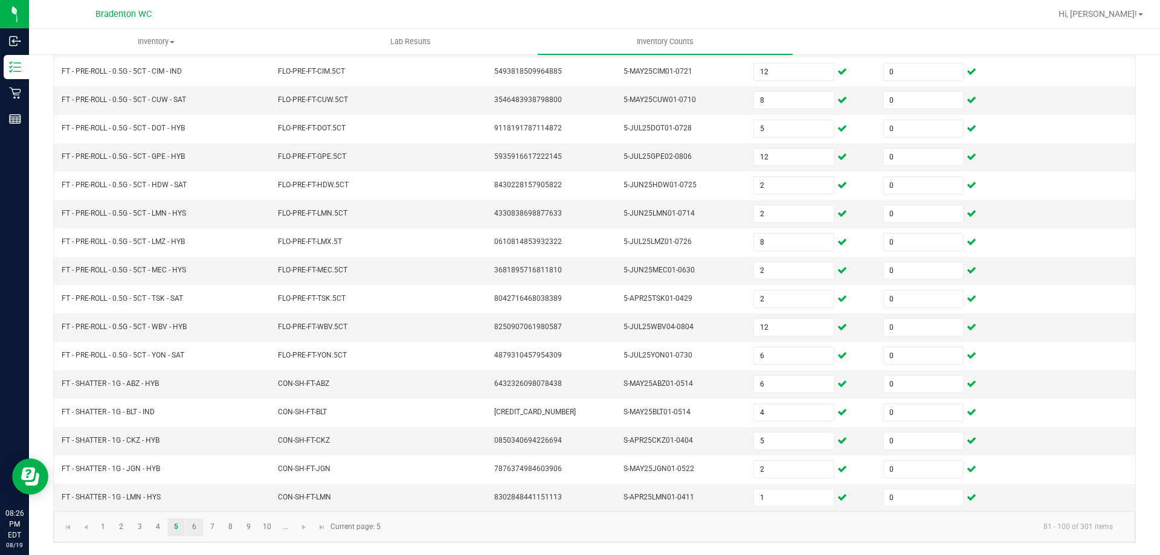
click at [196, 531] on link "6" at bounding box center [195, 528] width 18 height 18
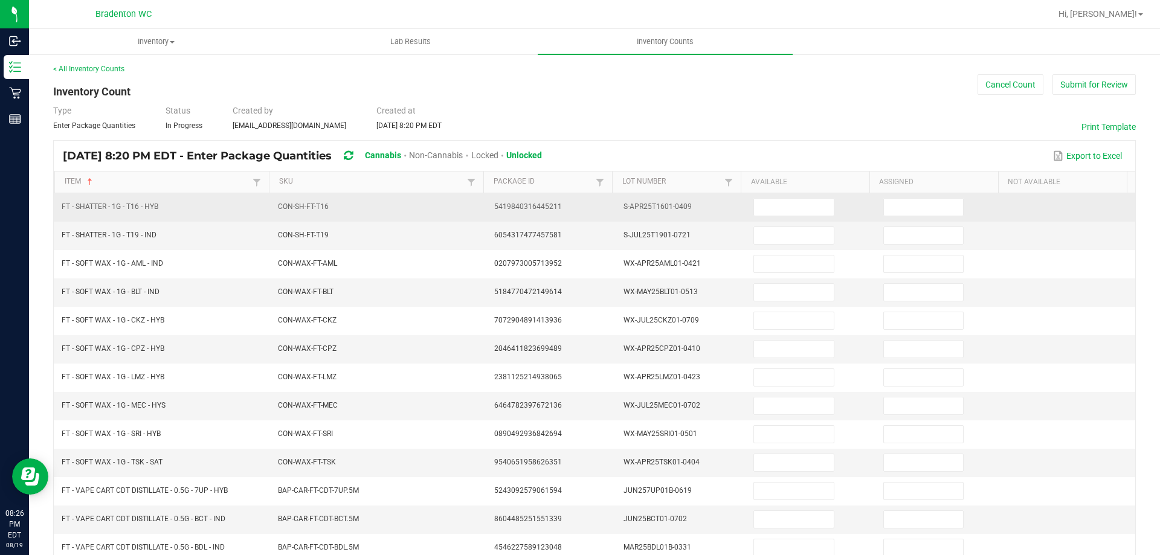
scroll to position [0, 0]
click at [754, 210] on input at bounding box center [793, 209] width 79 height 17
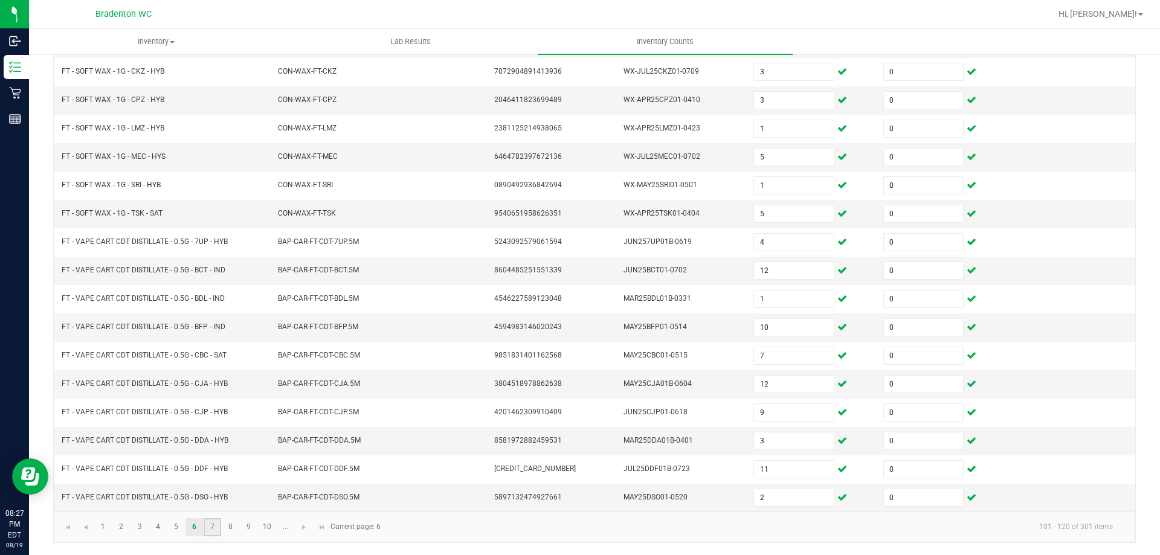
click at [215, 523] on link "7" at bounding box center [213, 528] width 18 height 18
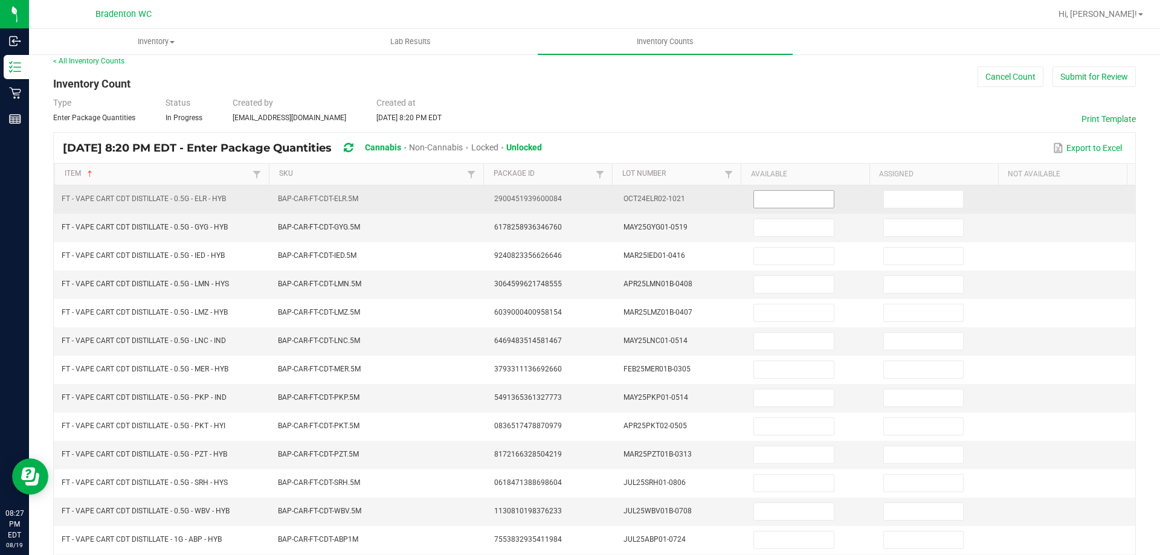
scroll to position [9, 0]
click at [757, 198] on input at bounding box center [793, 200] width 79 height 17
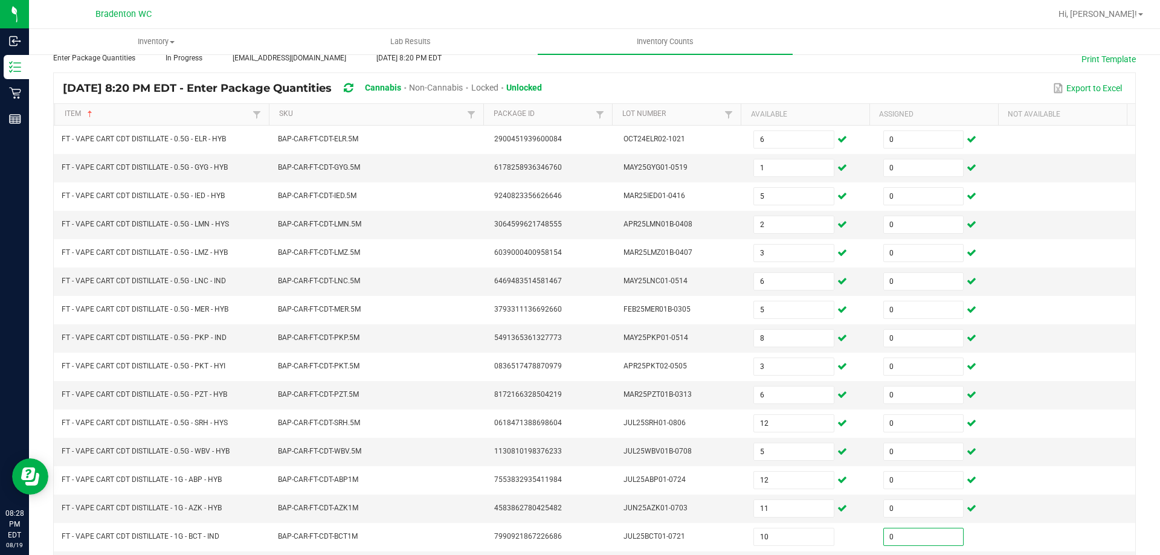
scroll to position [251, 0]
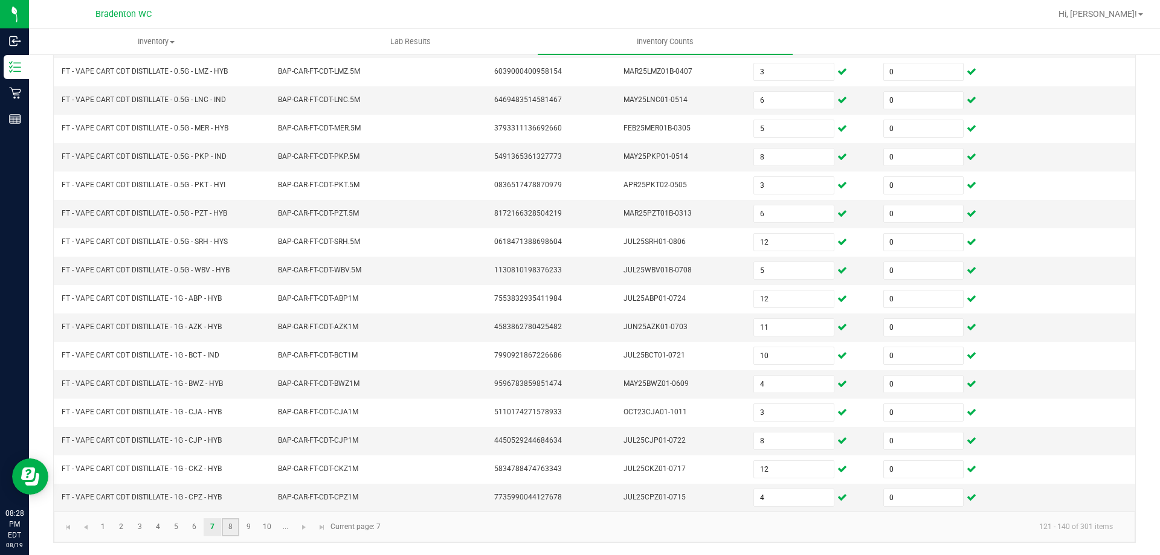
click at [230, 531] on link "8" at bounding box center [231, 528] width 18 height 18
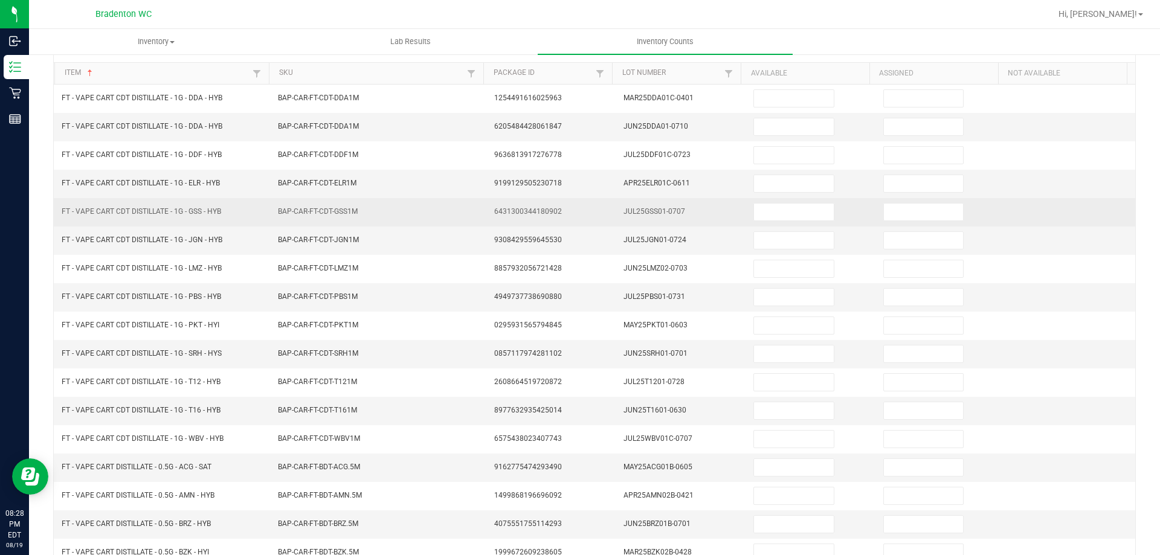
scroll to position [0, 0]
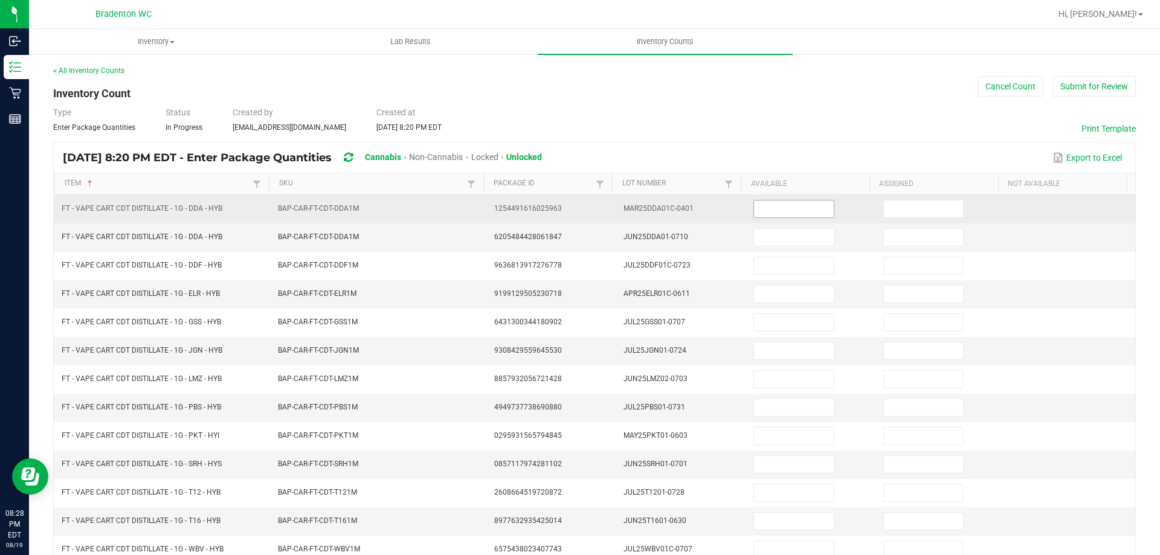
click at [754, 213] on input at bounding box center [793, 209] width 79 height 17
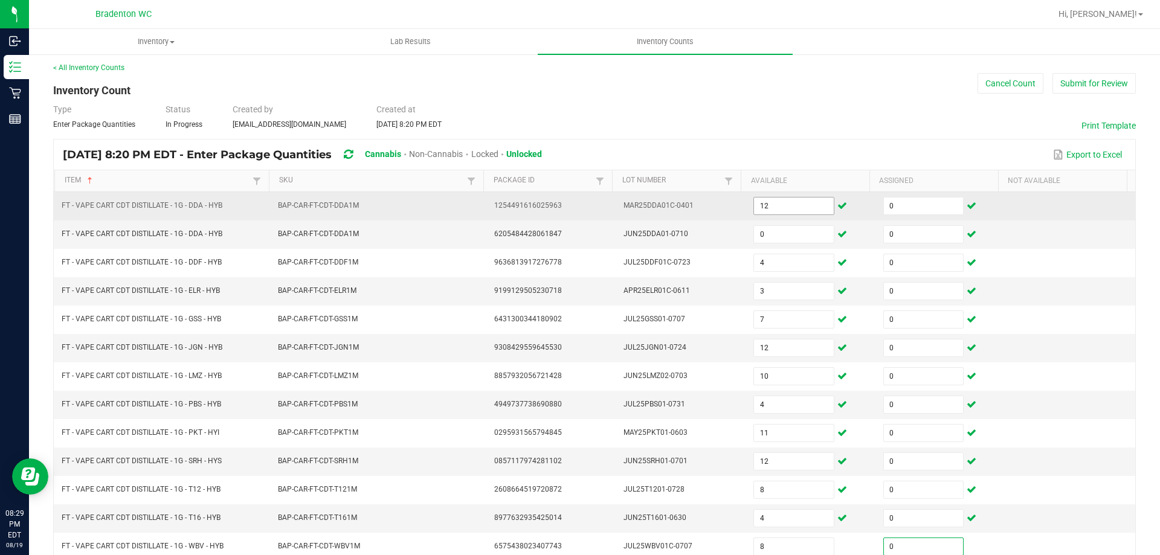
scroll to position [251, 0]
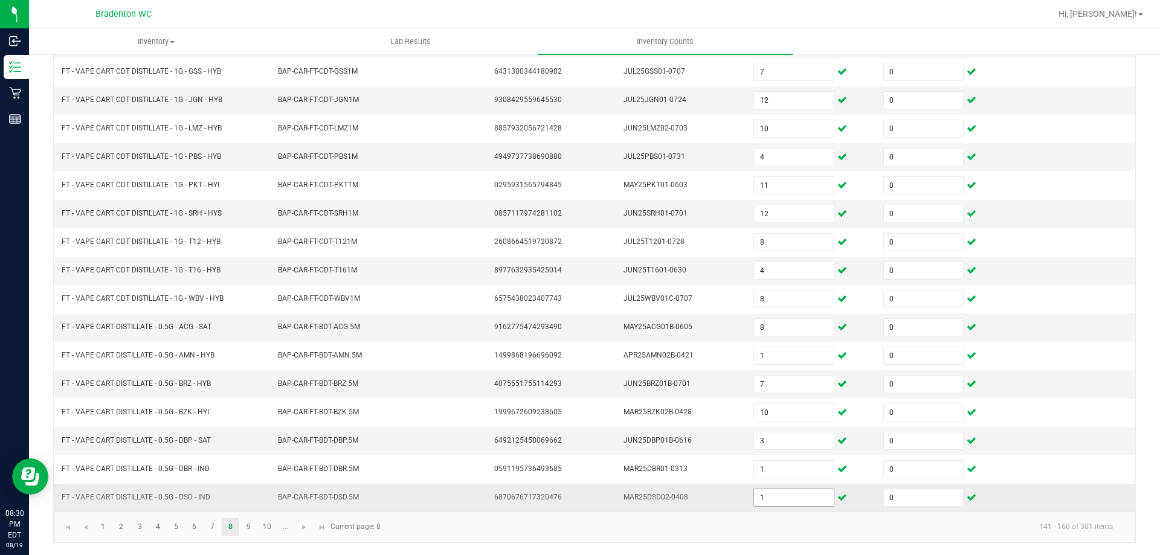
click at [792, 493] on input "1" at bounding box center [793, 498] width 79 height 17
click at [253, 528] on link "9" at bounding box center [249, 528] width 18 height 18
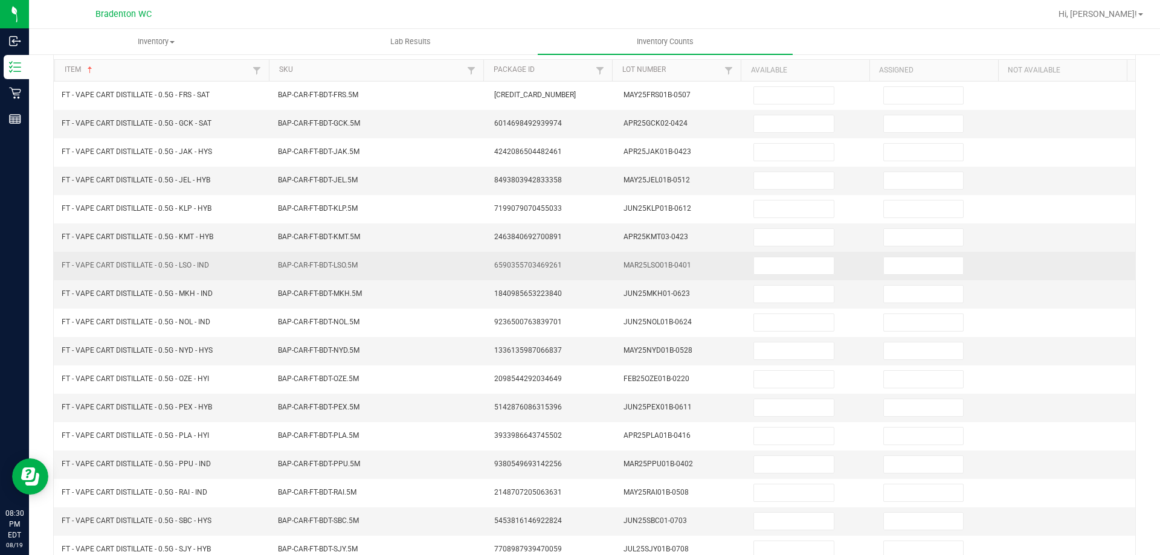
scroll to position [0, 0]
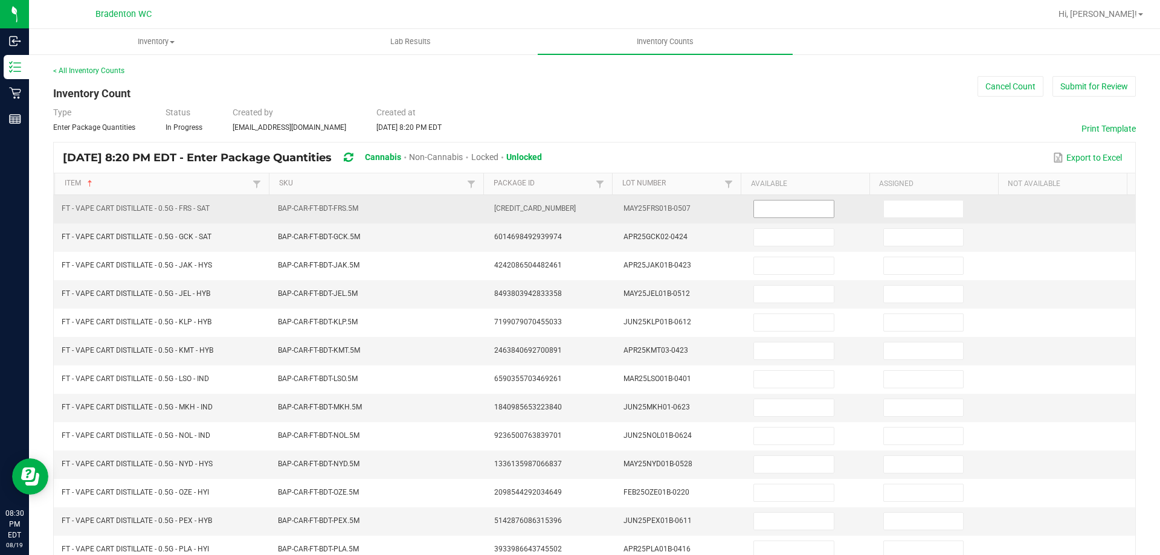
click at [770, 208] on input at bounding box center [793, 209] width 79 height 17
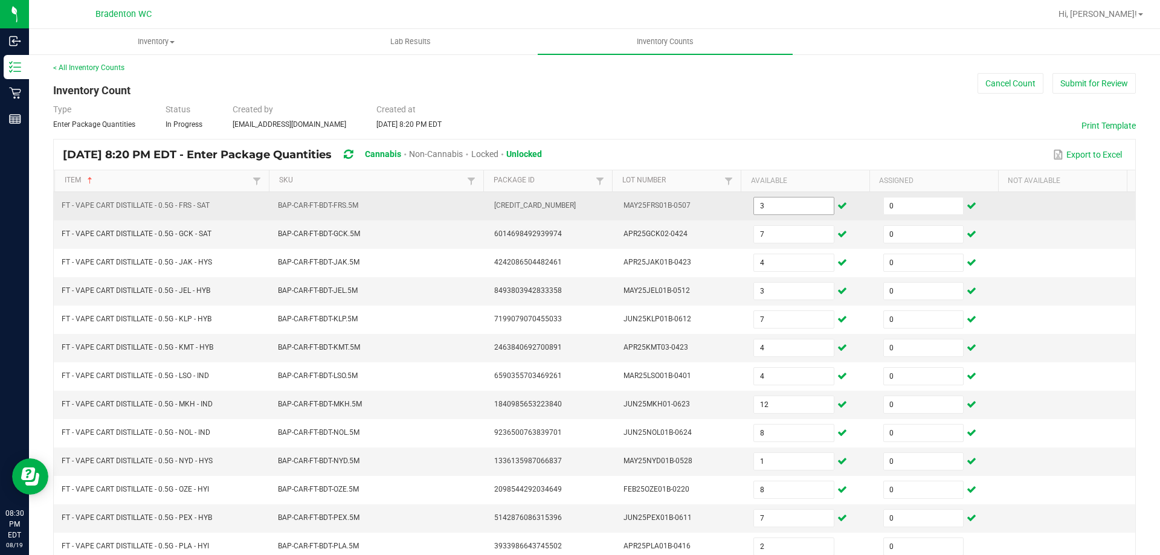
scroll to position [251, 0]
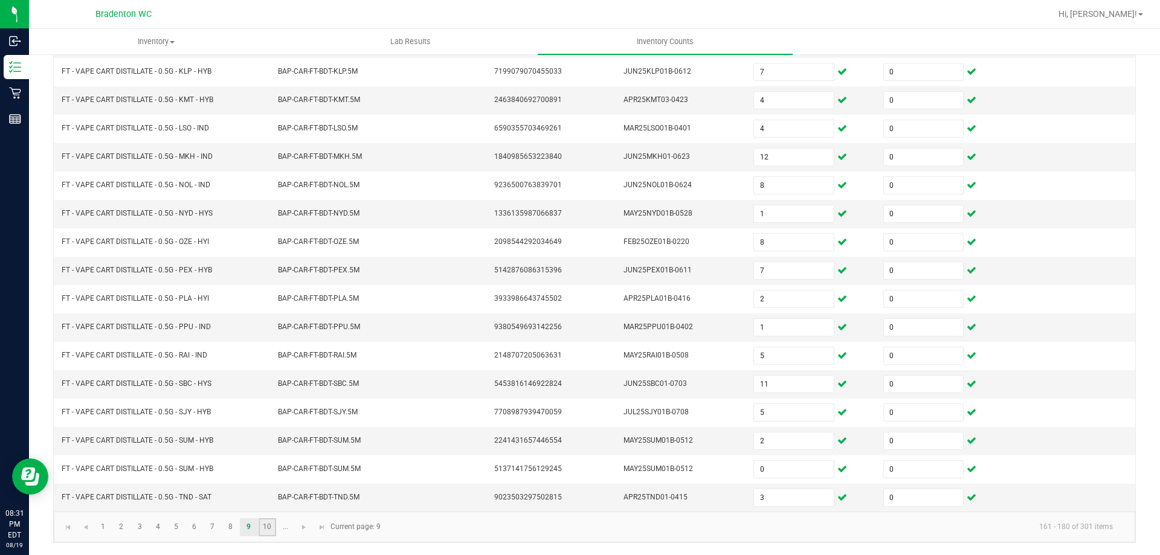
click at [266, 529] on link "10" at bounding box center [268, 528] width 18 height 18
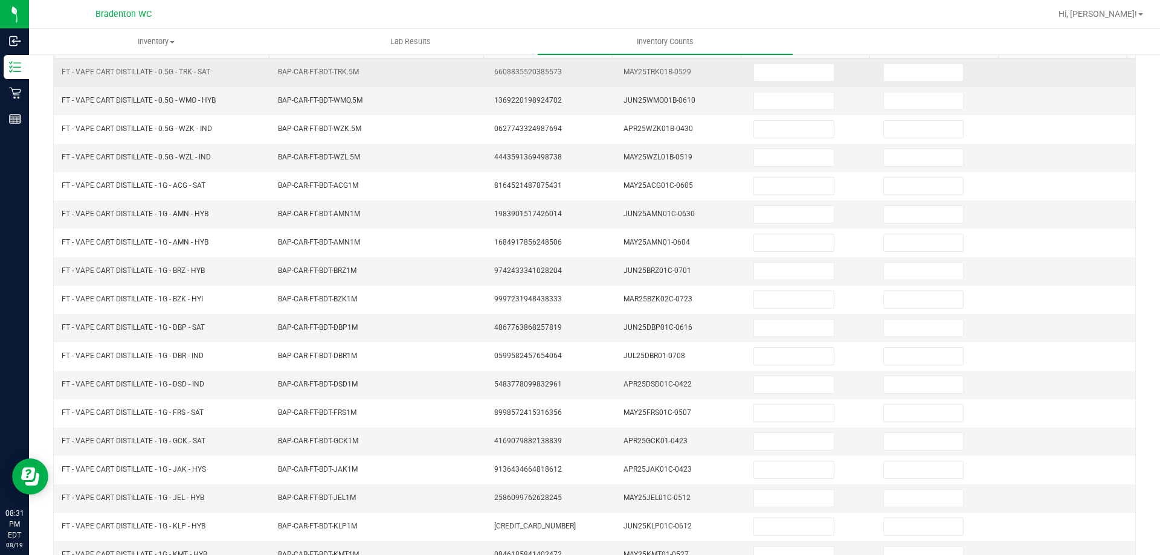
scroll to position [0, 0]
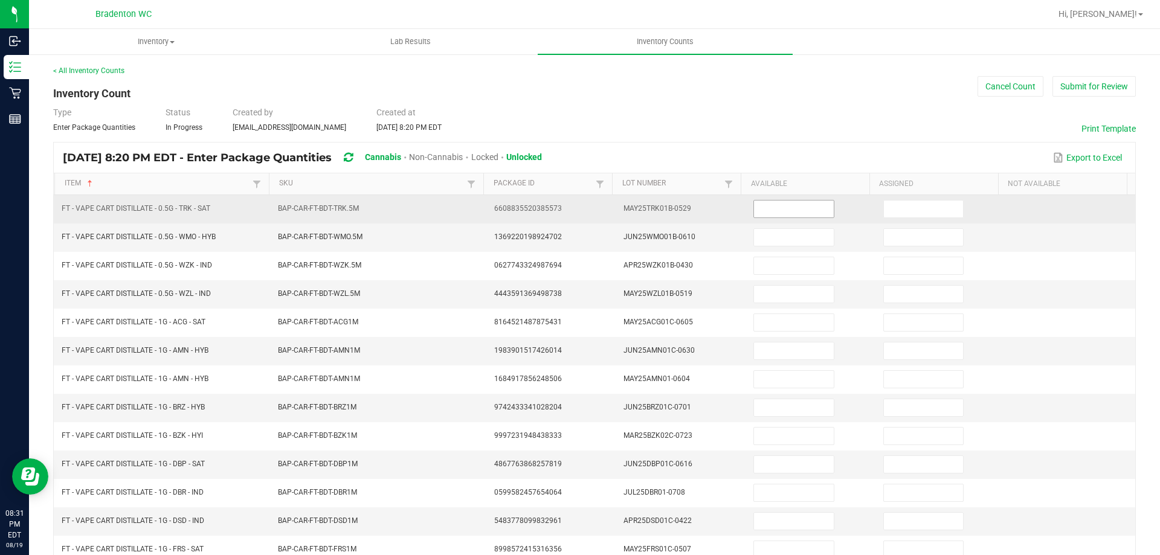
click at [754, 207] on input at bounding box center [793, 209] width 79 height 17
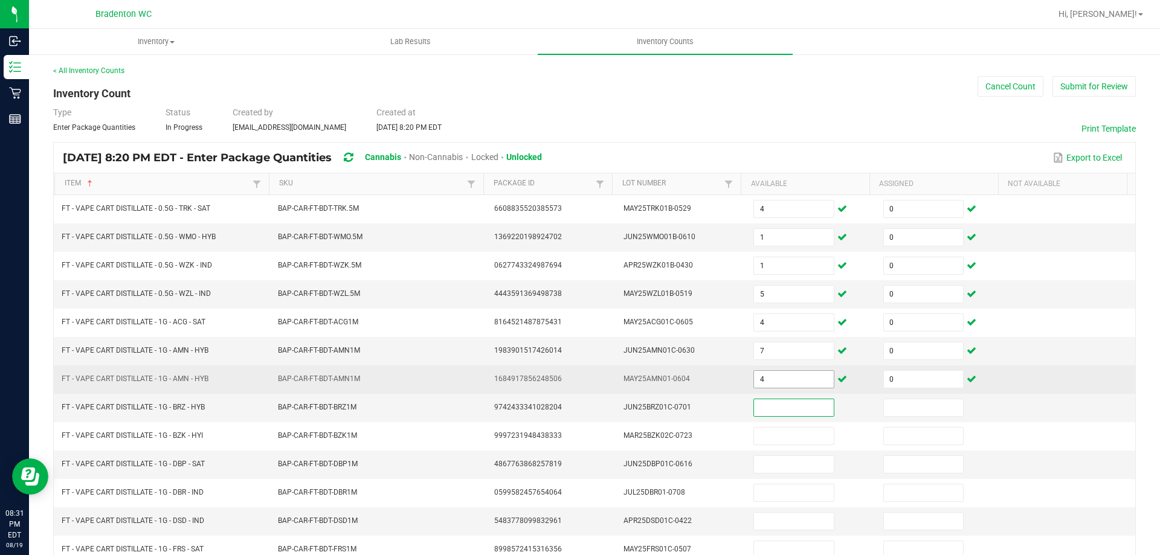
click at [772, 383] on input "4" at bounding box center [793, 379] width 79 height 17
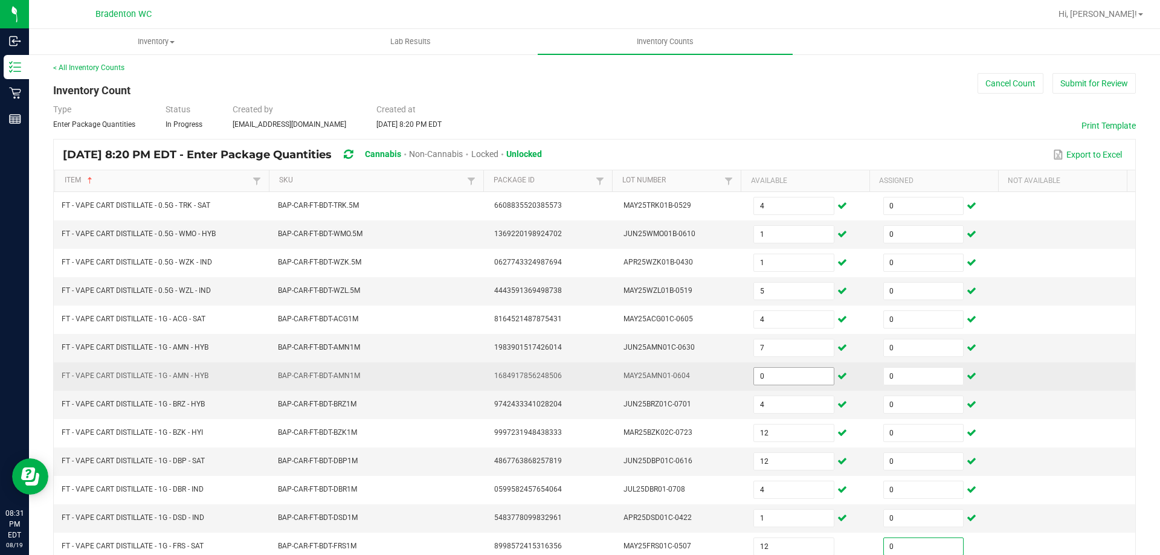
scroll to position [251, 0]
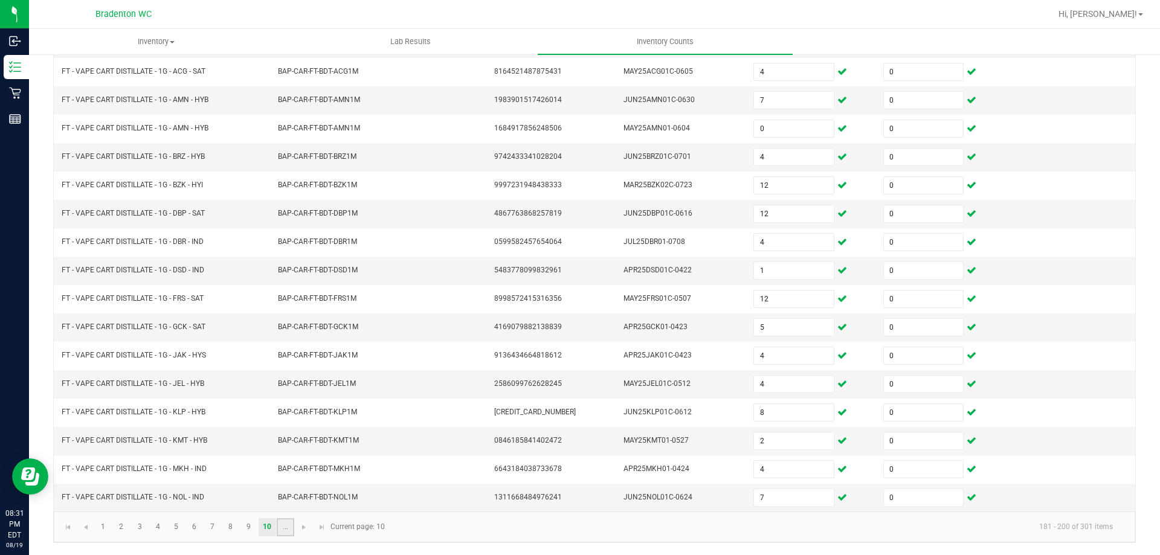
click at [283, 525] on link "..." at bounding box center [286, 528] width 18 height 18
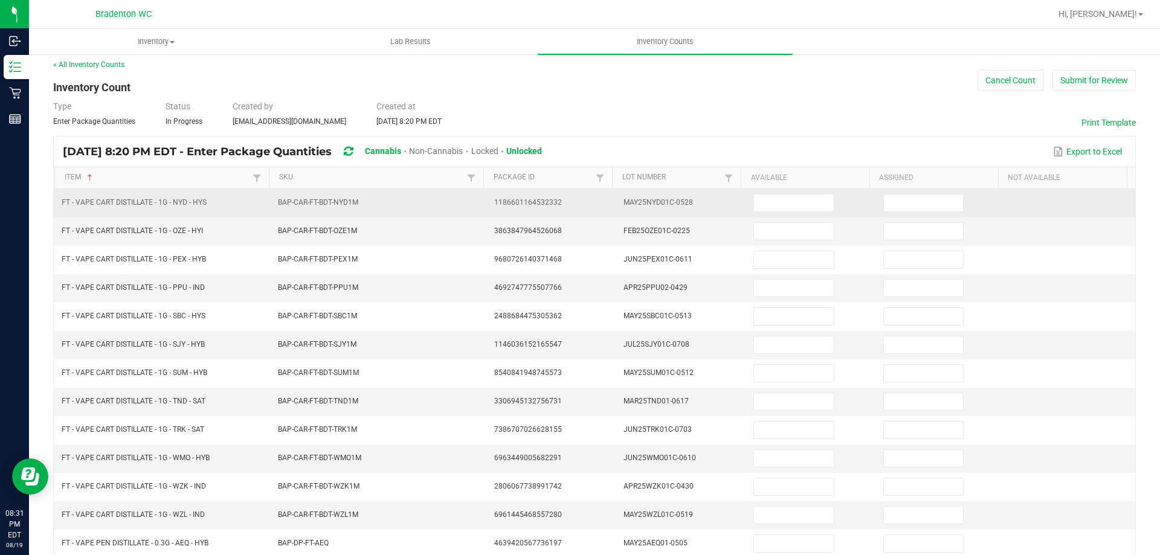
scroll to position [0, 0]
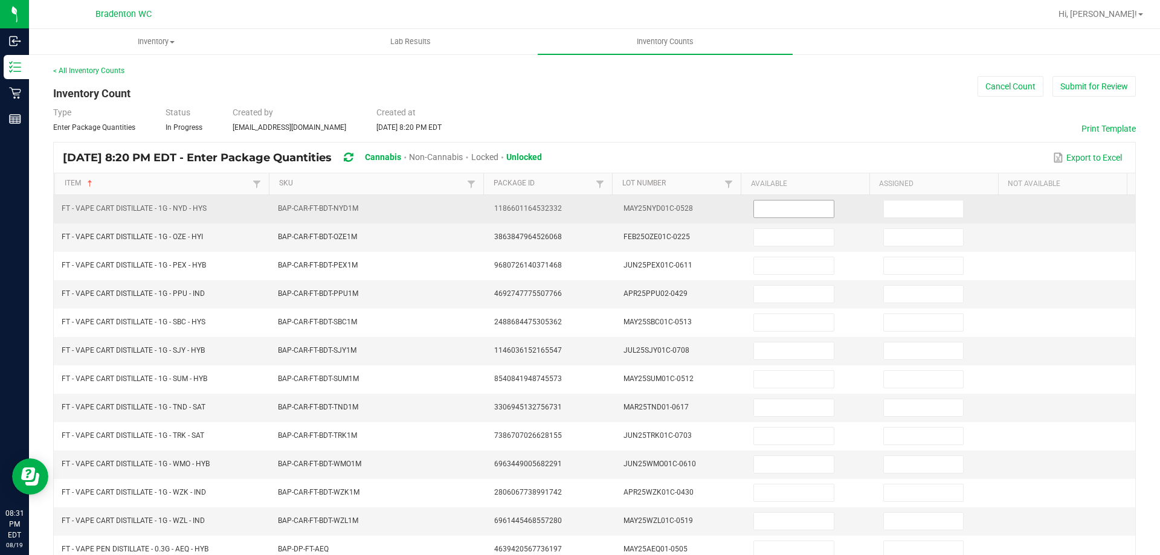
click at [774, 210] on input at bounding box center [793, 209] width 79 height 17
click at [759, 207] on input at bounding box center [793, 209] width 79 height 17
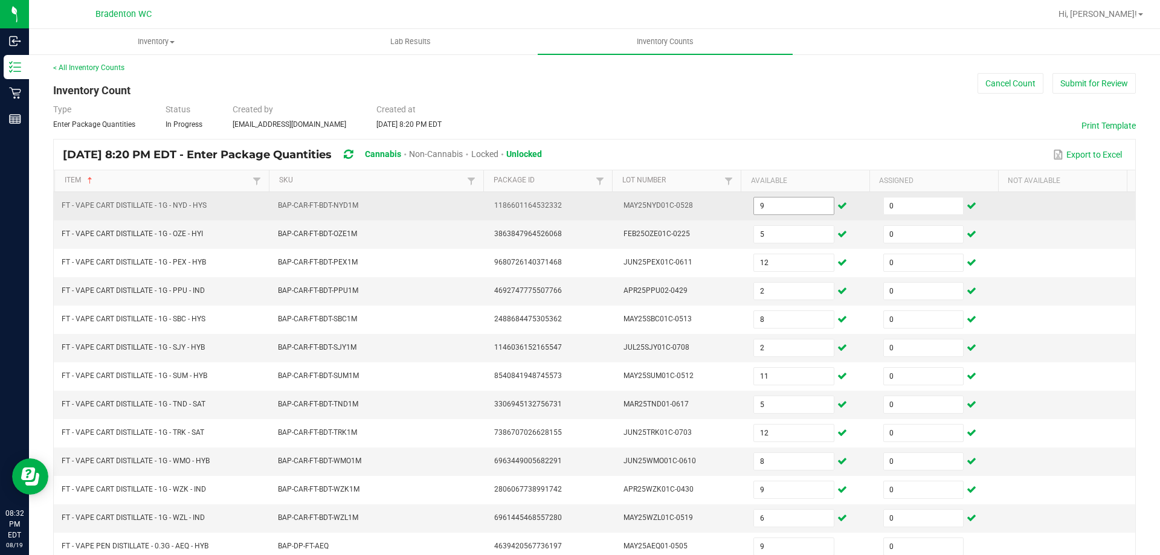
scroll to position [251, 0]
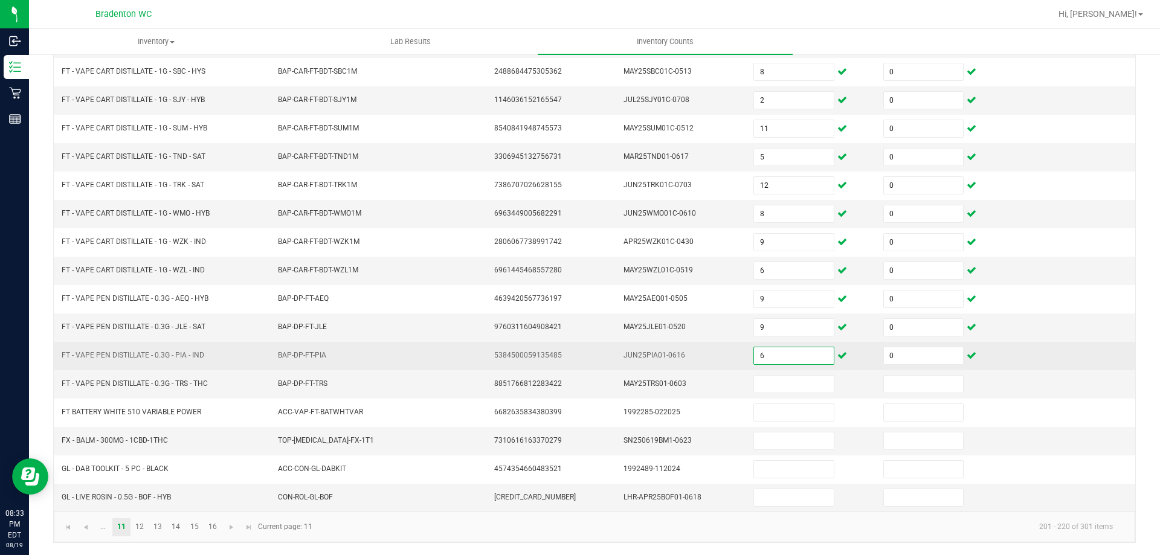
click at [786, 356] on input "6" at bounding box center [793, 355] width 79 height 17
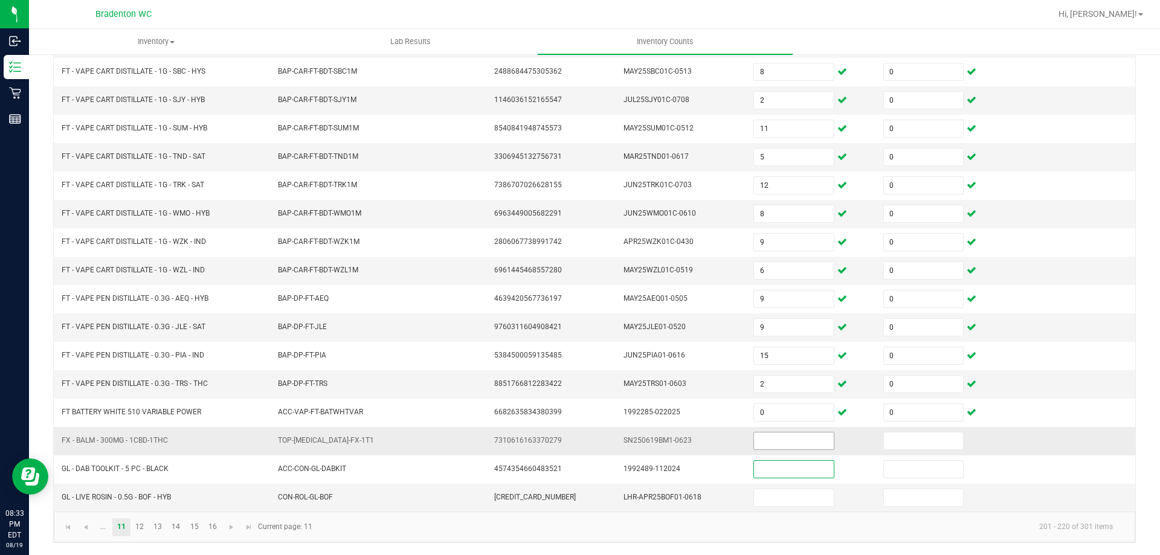
click at [754, 436] on input at bounding box center [793, 441] width 79 height 17
click at [772, 446] on input at bounding box center [793, 441] width 79 height 17
click at [144, 526] on link "12" at bounding box center [140, 528] width 18 height 18
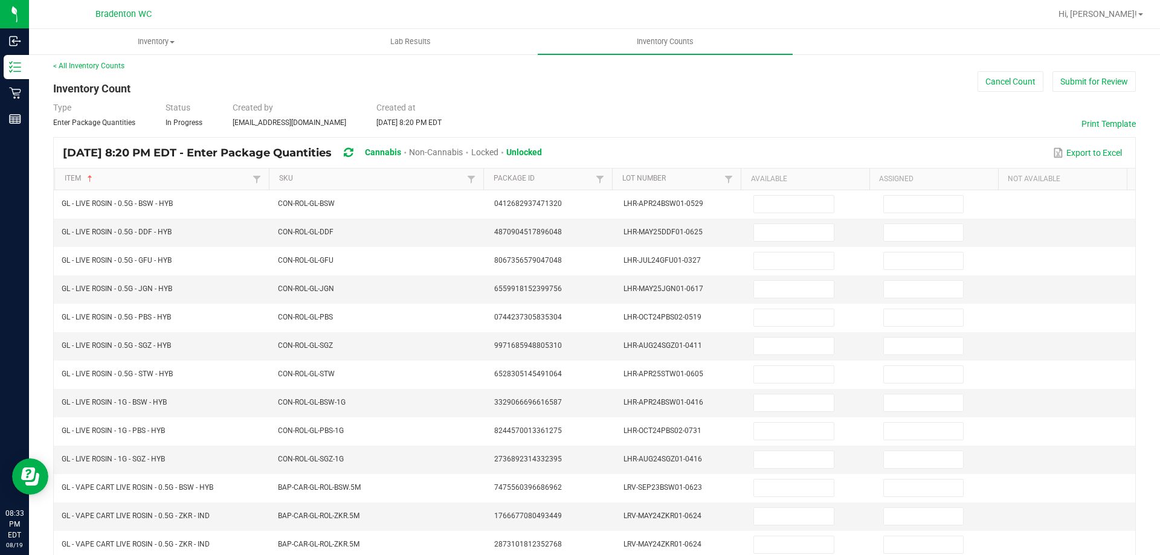
scroll to position [0, 0]
